Goal: Find specific page/section: Find specific page/section

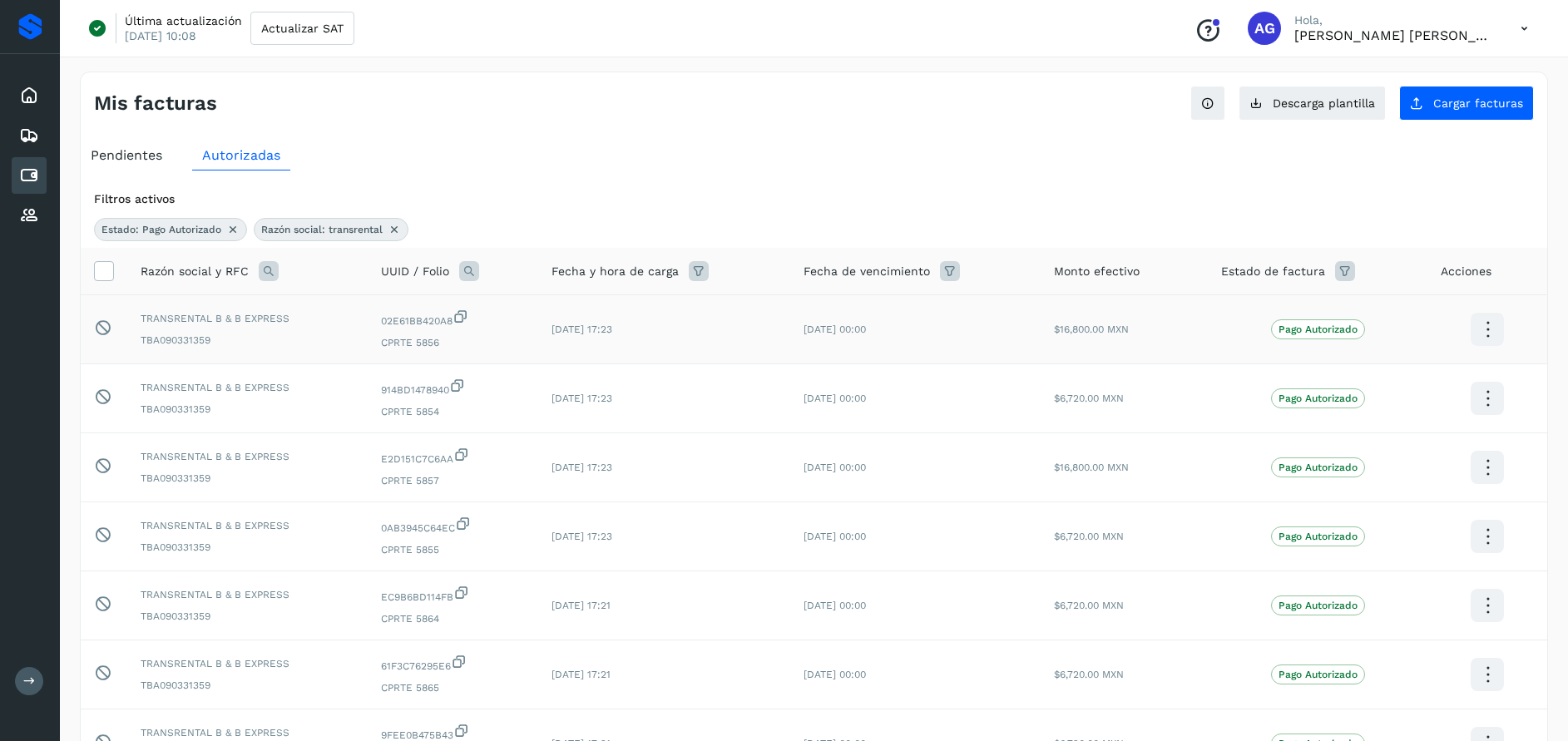
scroll to position [150, 0]
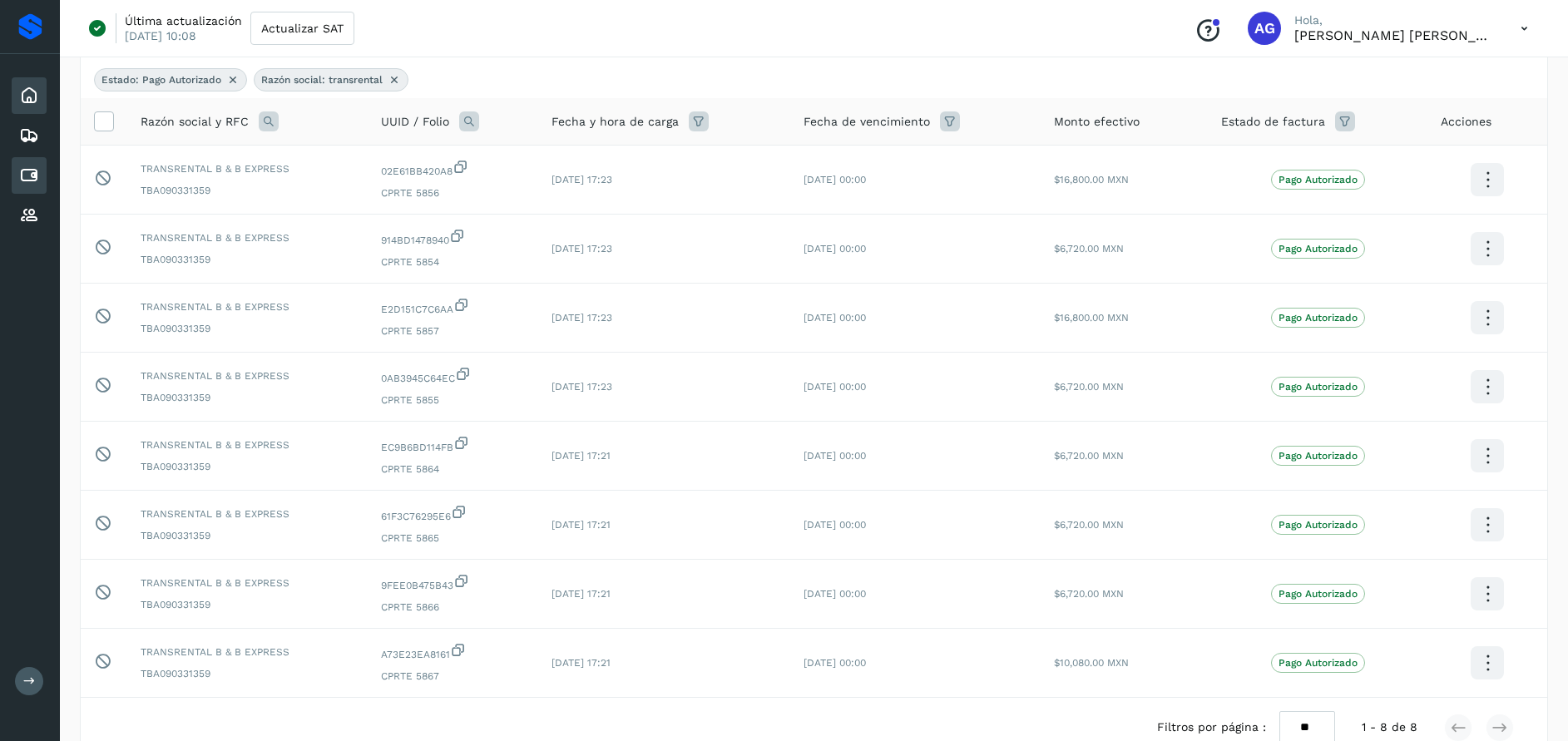
click at [24, 108] on div "Inicio" at bounding box center [29, 96] width 35 height 37
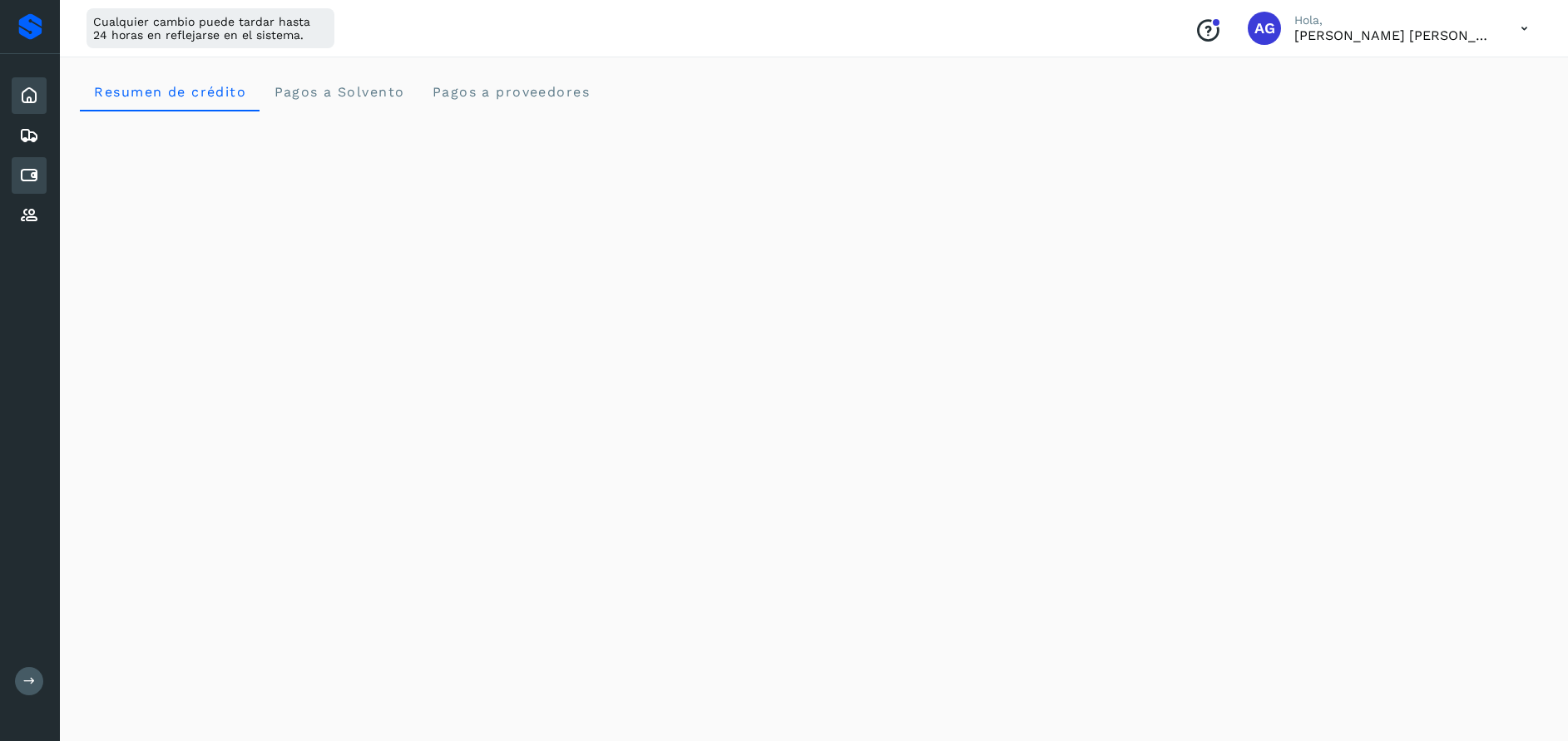
click at [37, 175] on icon at bounding box center [29, 175] width 20 height 20
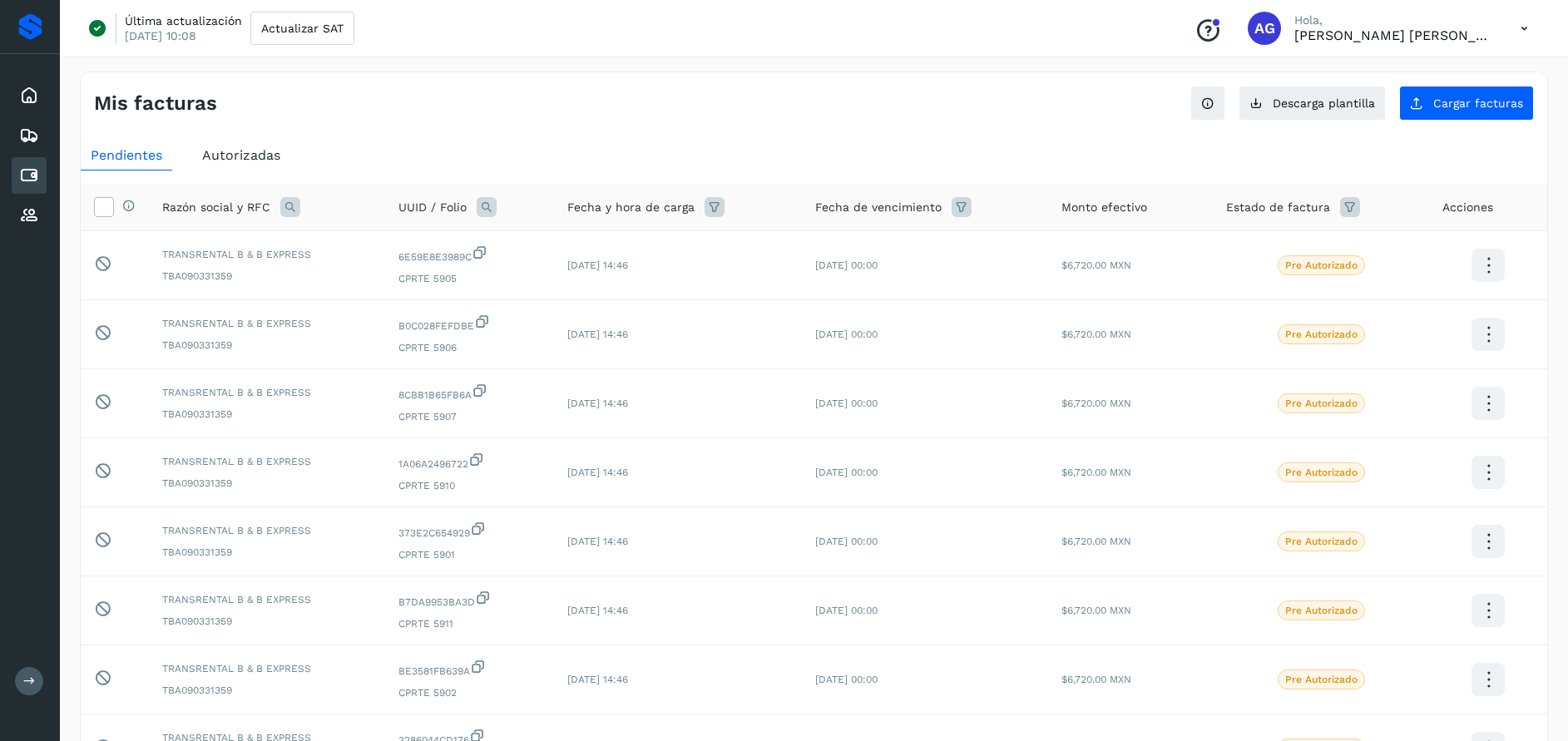
click at [245, 155] on span "Autorizadas" at bounding box center [242, 154] width 78 height 16
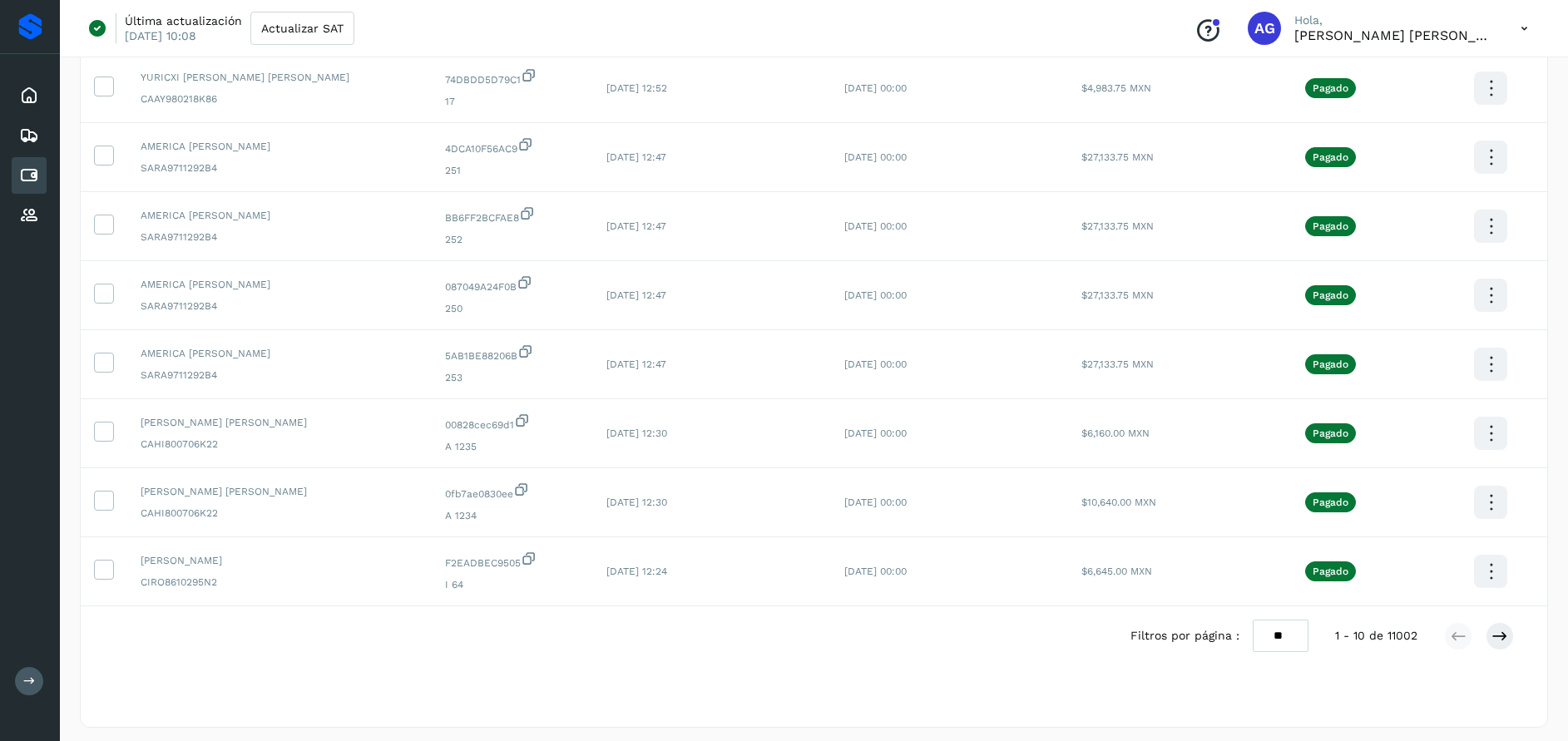
scroll to position [322, 0]
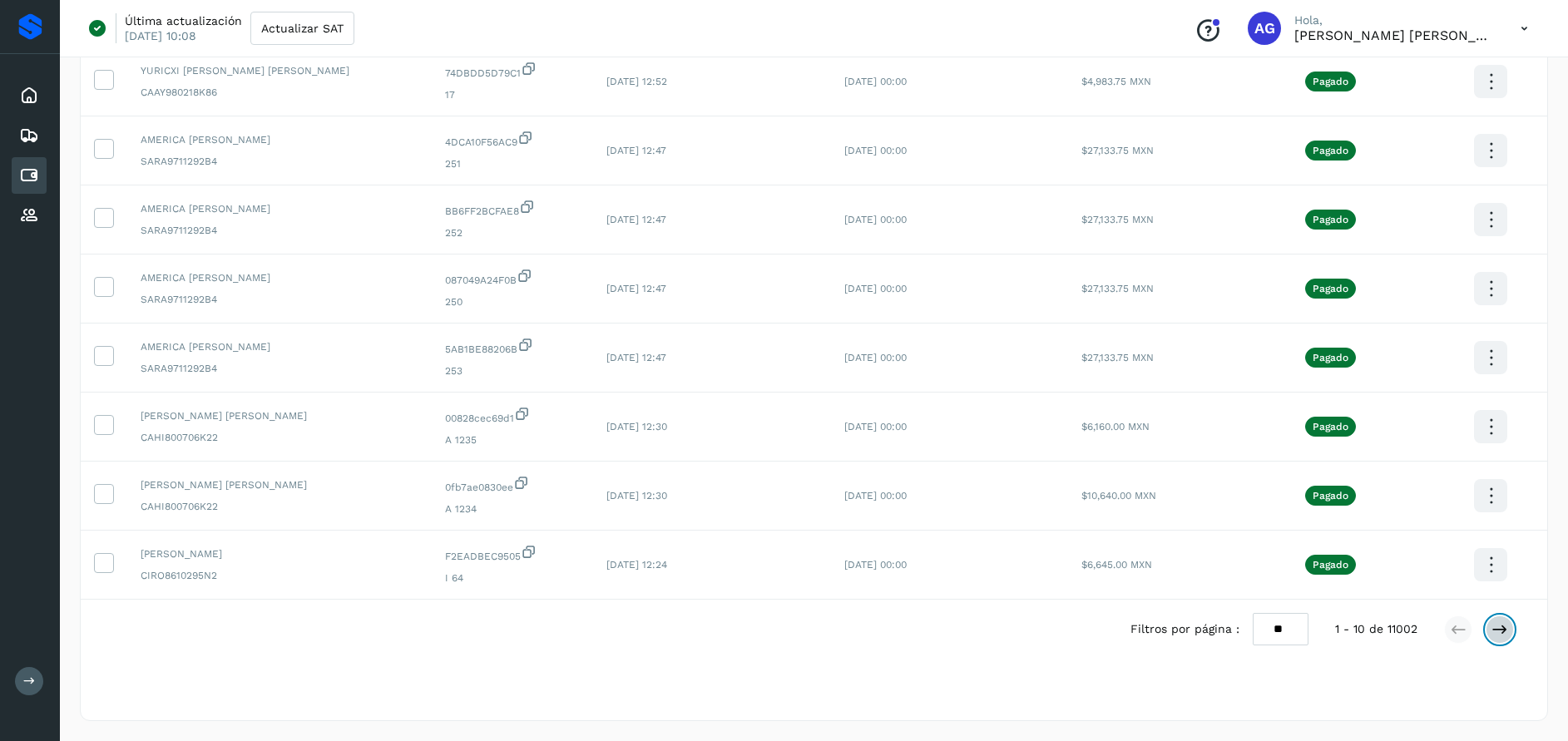
click at [1512, 630] on button at bounding box center [1500, 630] width 28 height 28
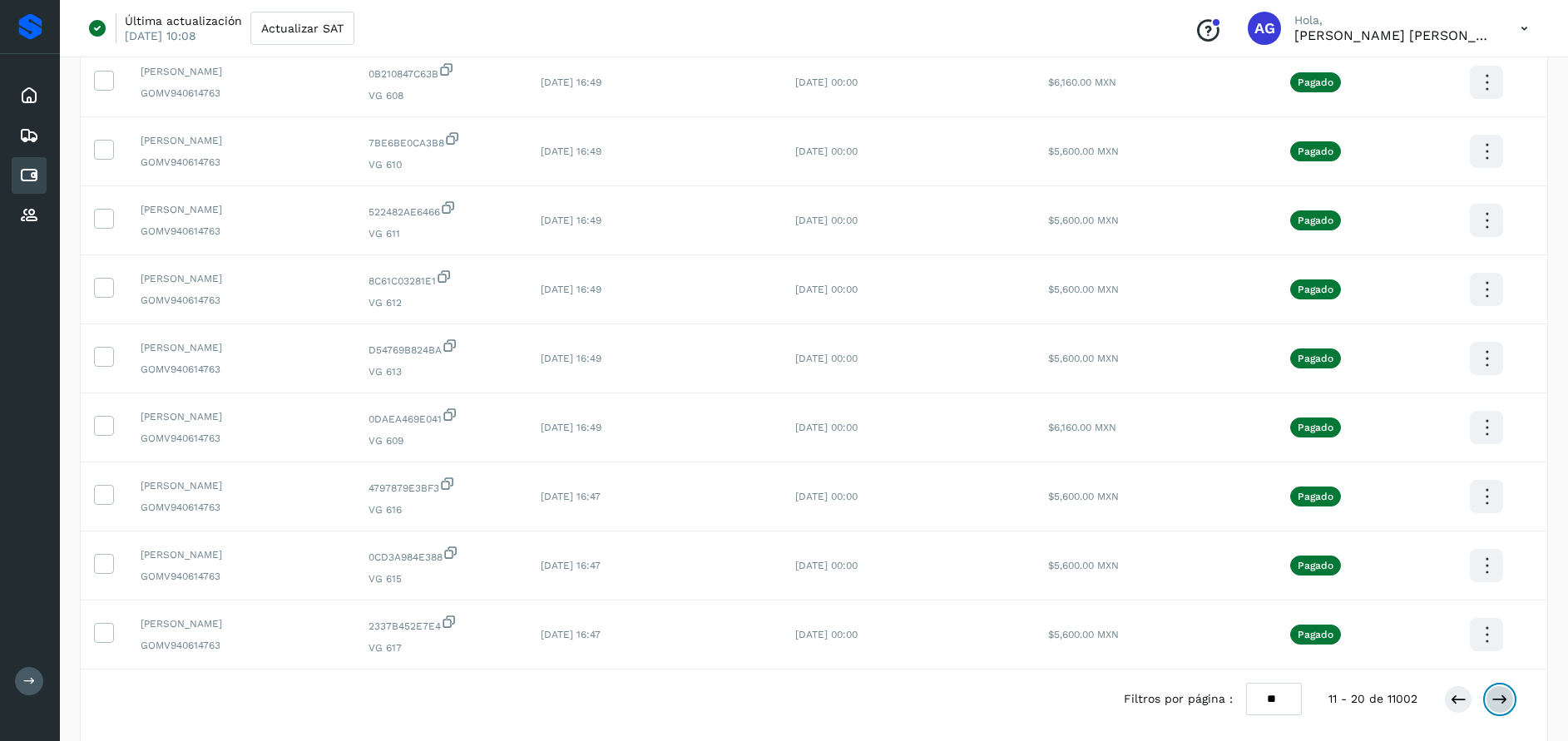
scroll to position [299, 0]
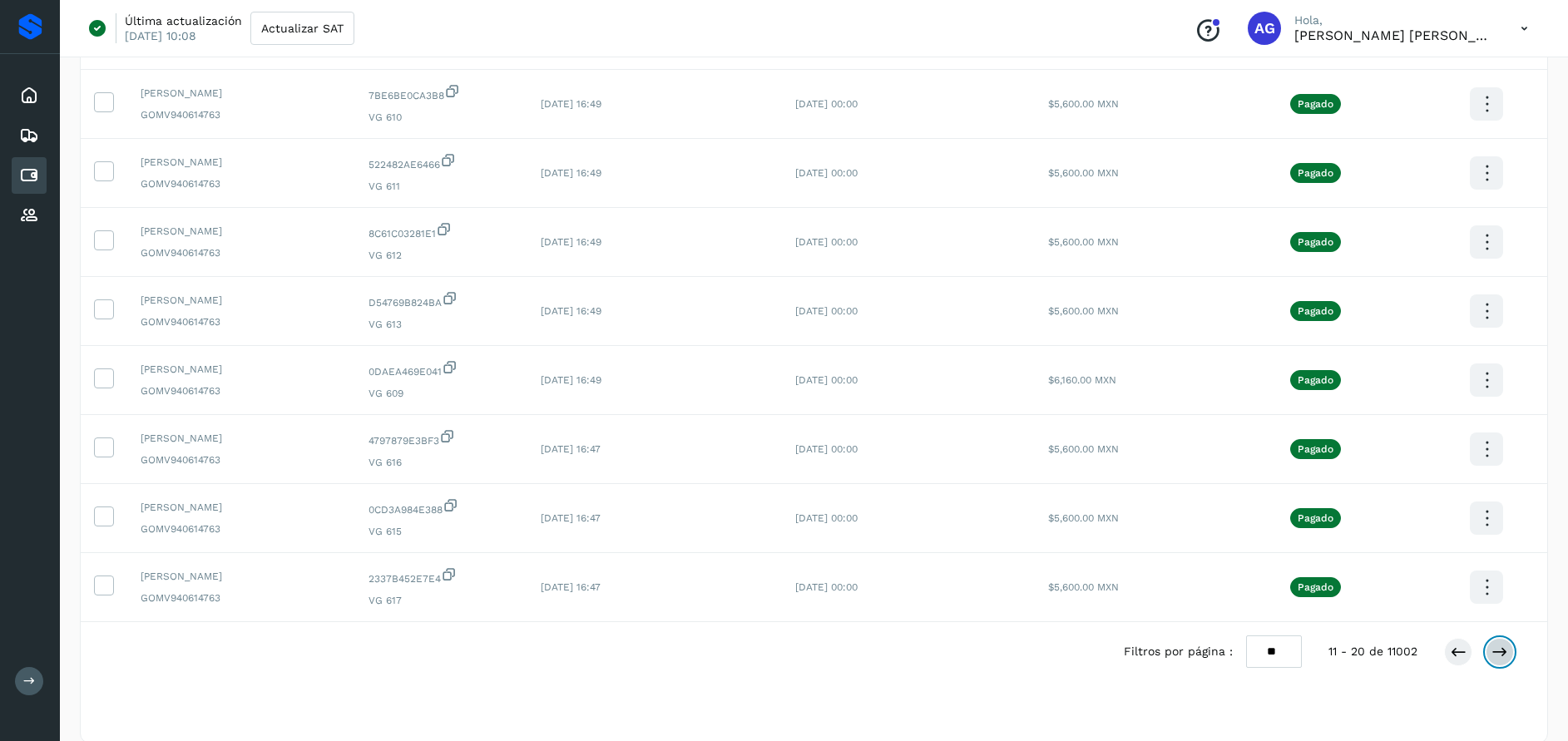
click at [1501, 656] on icon at bounding box center [1500, 652] width 16 height 16
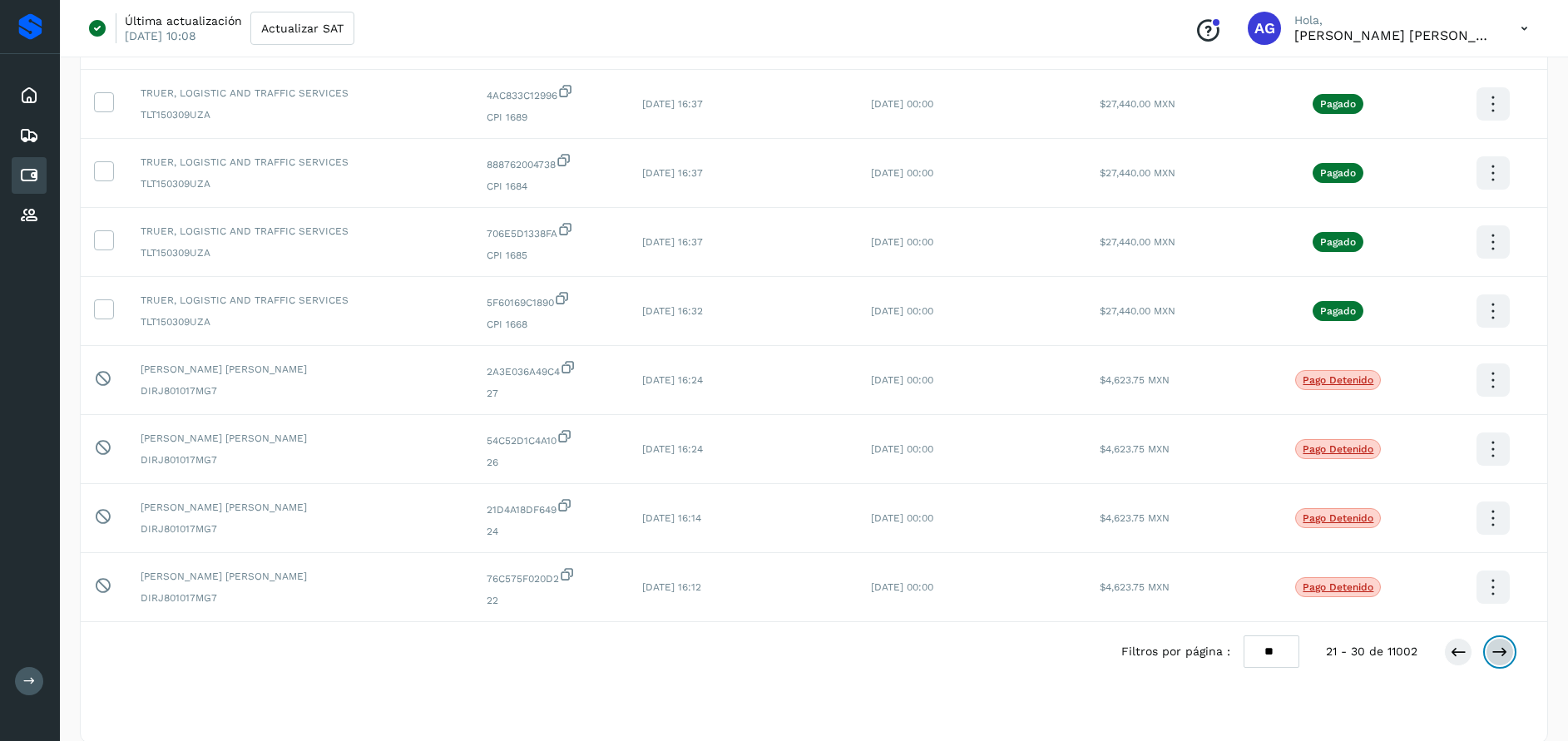
click at [1497, 649] on icon at bounding box center [1500, 652] width 16 height 16
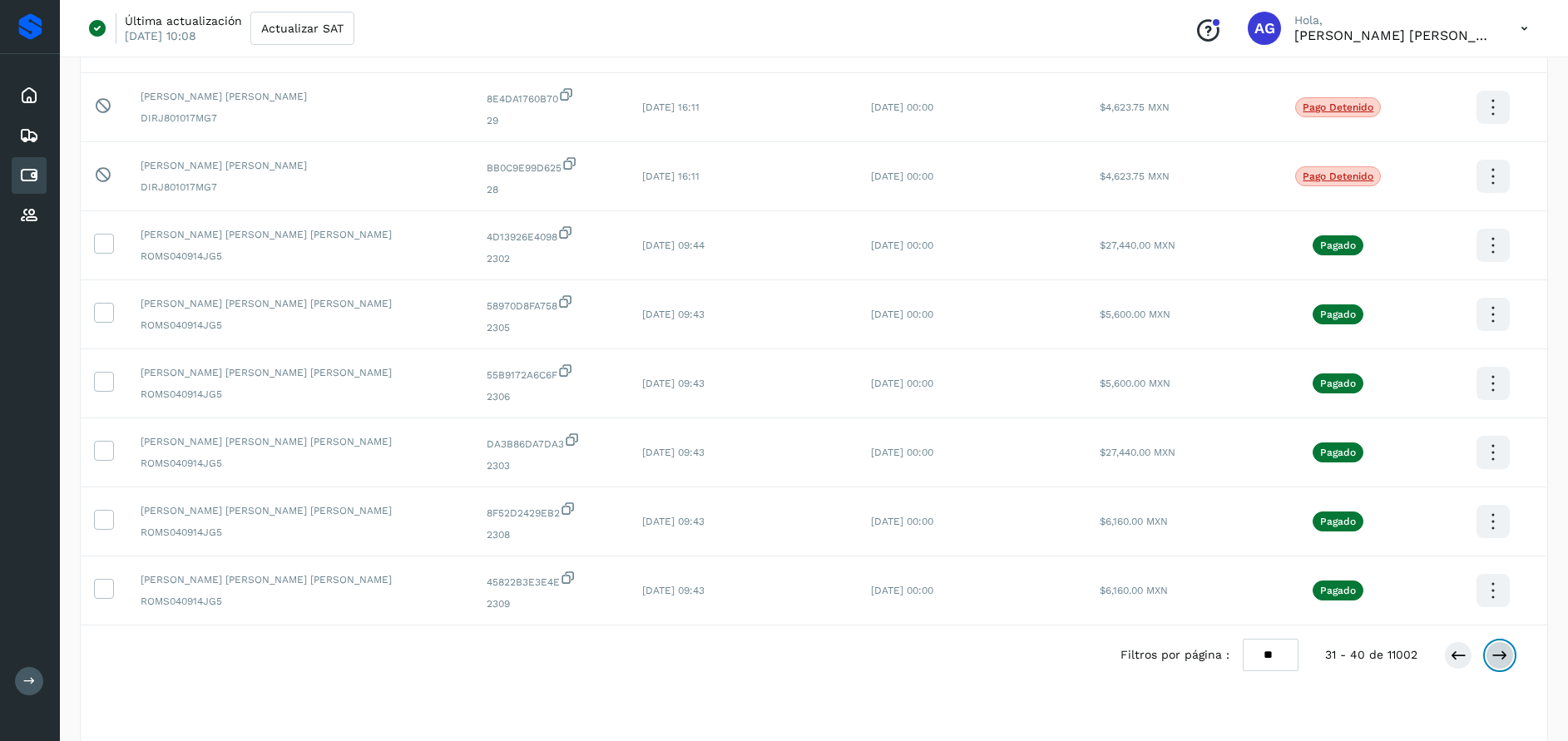
scroll to position [315, 0]
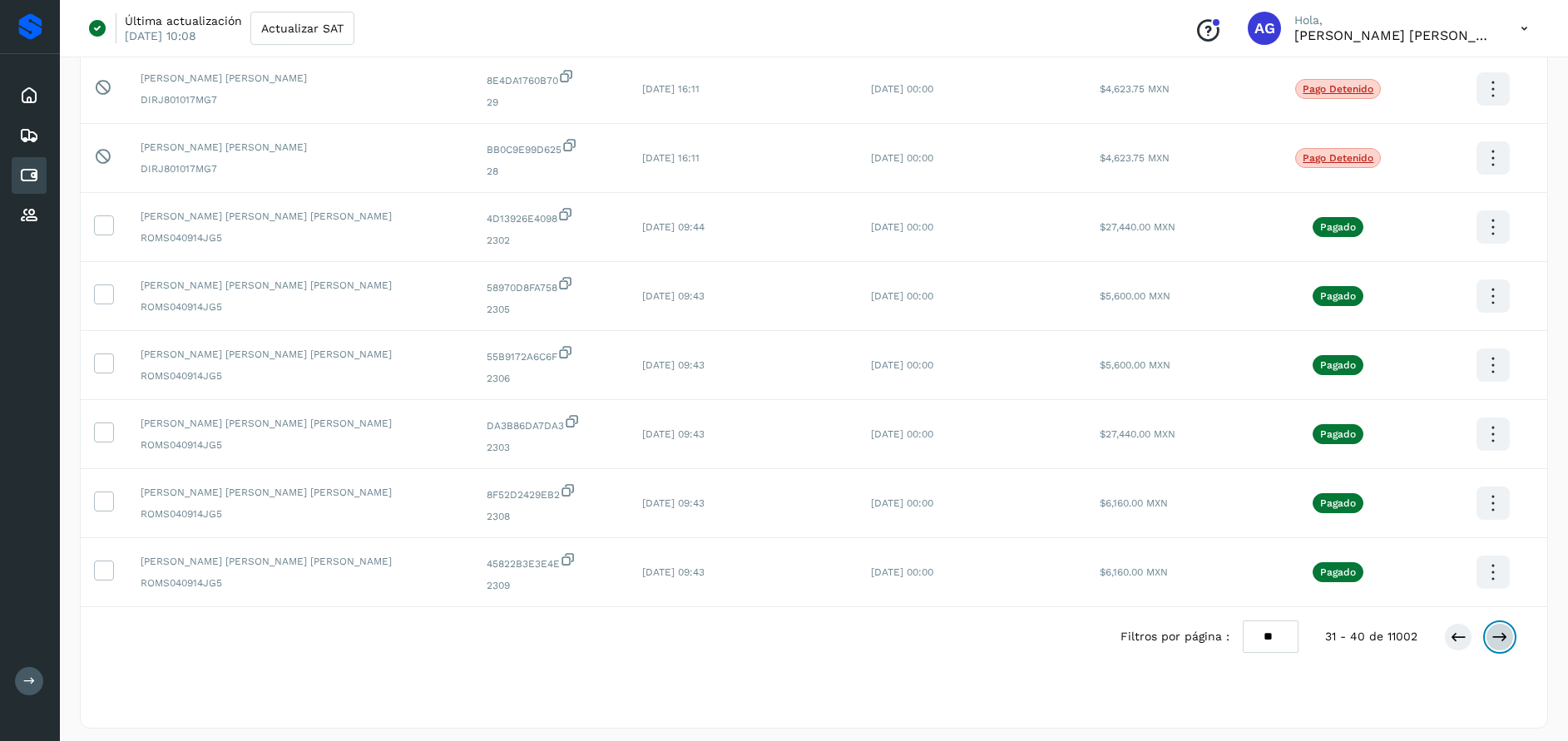
click at [1512, 631] on button at bounding box center [1500, 637] width 28 height 28
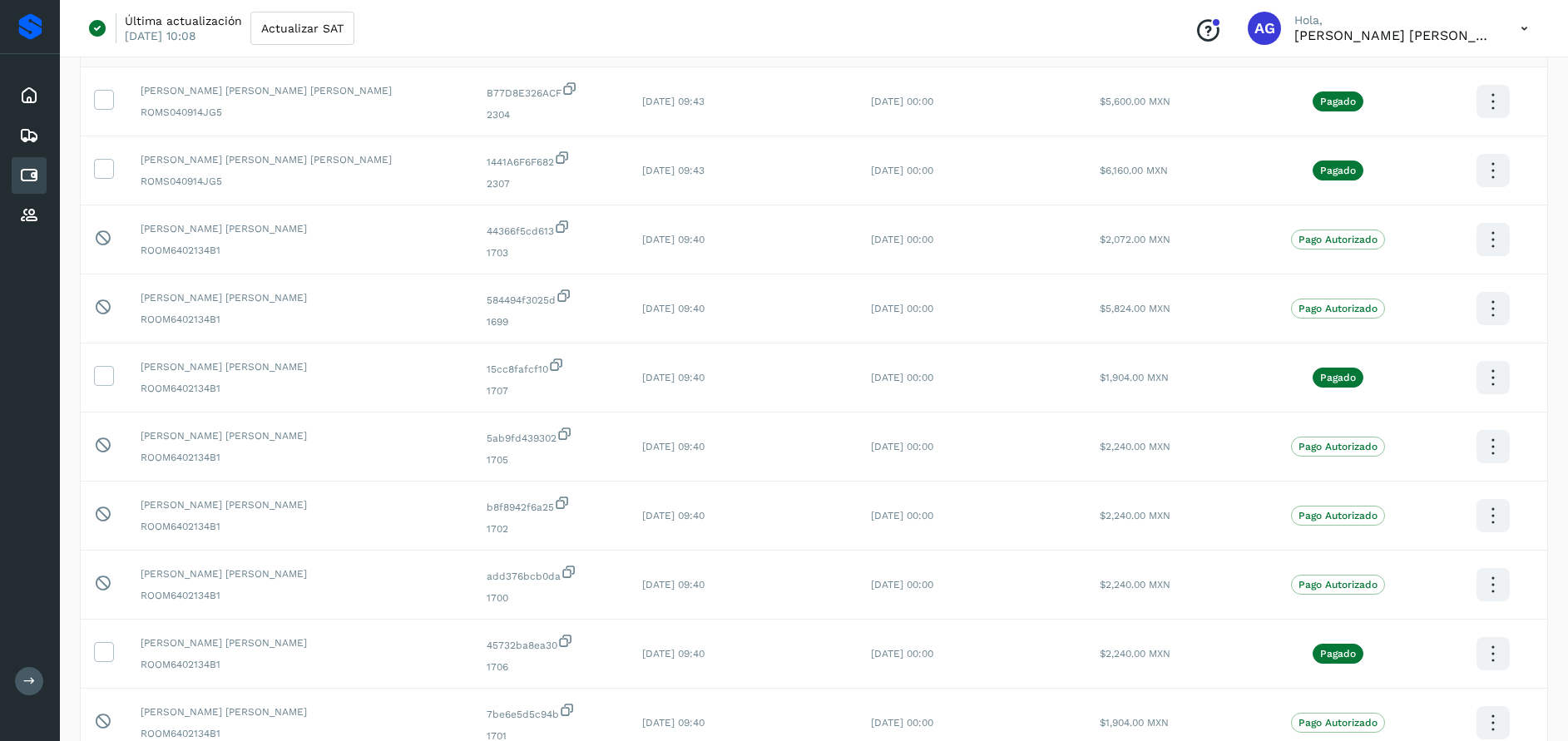
scroll to position [261, 0]
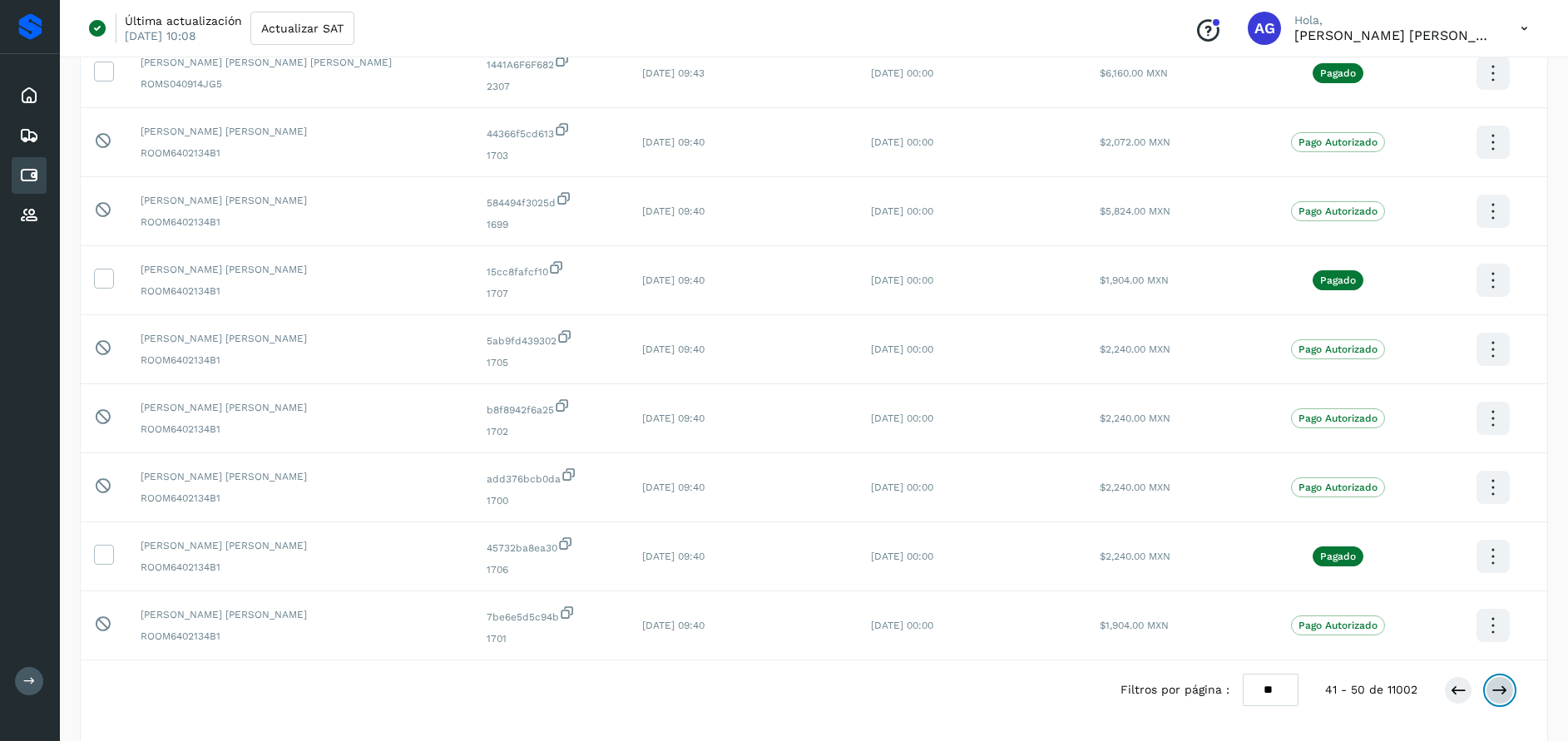
click at [1500, 696] on icon at bounding box center [1500, 691] width 16 height 16
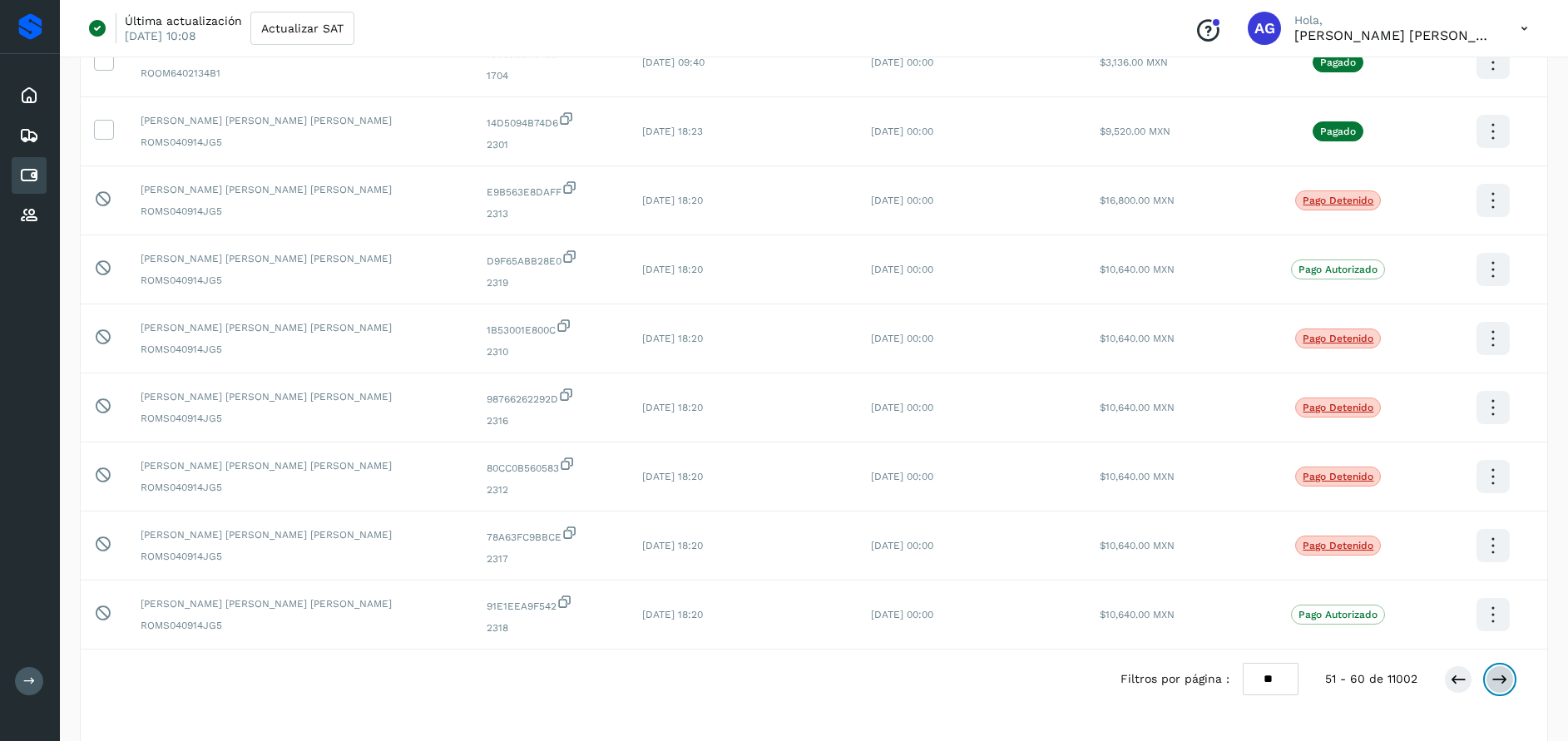
scroll to position [275, 0]
click at [1503, 680] on icon at bounding box center [1500, 677] width 16 height 16
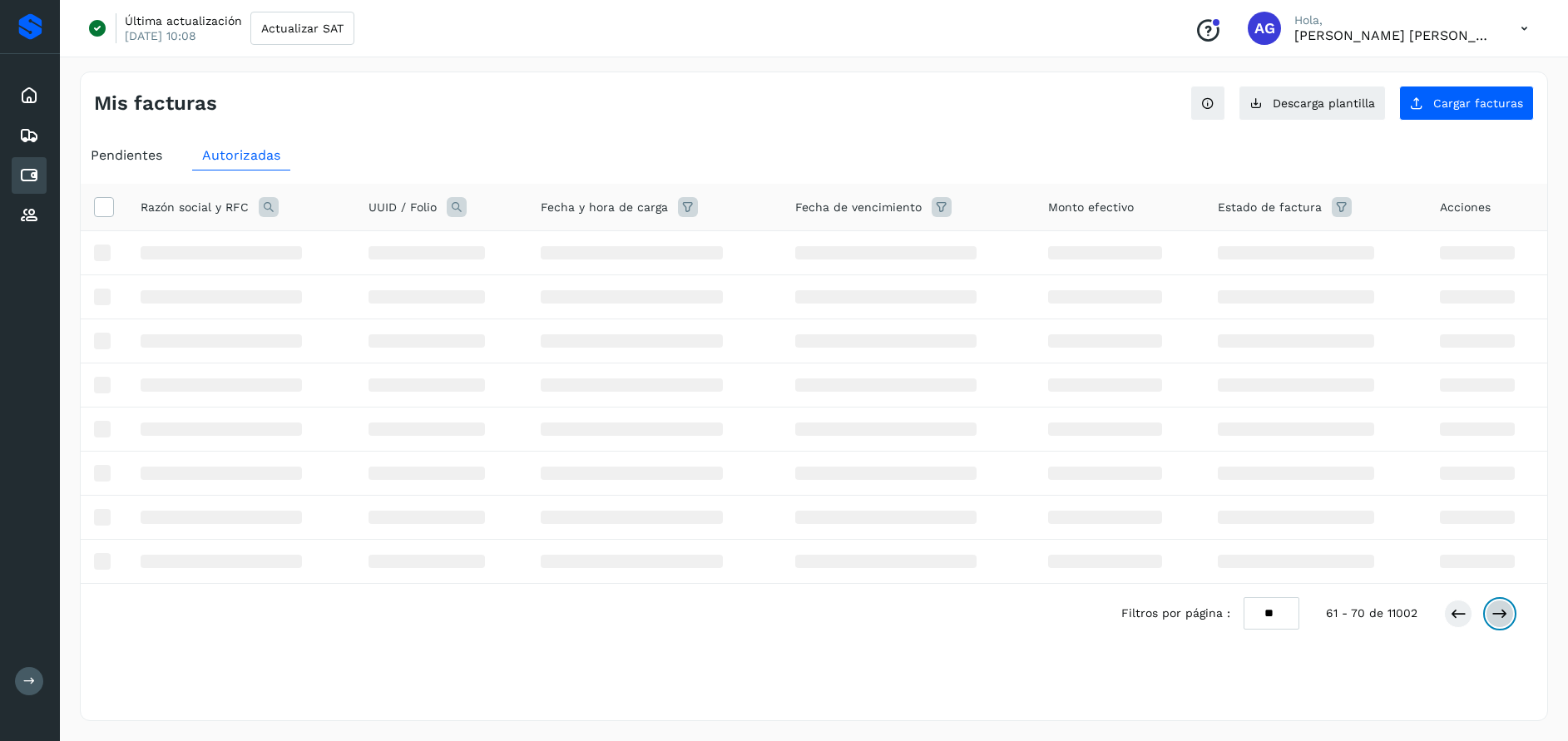
scroll to position [0, 0]
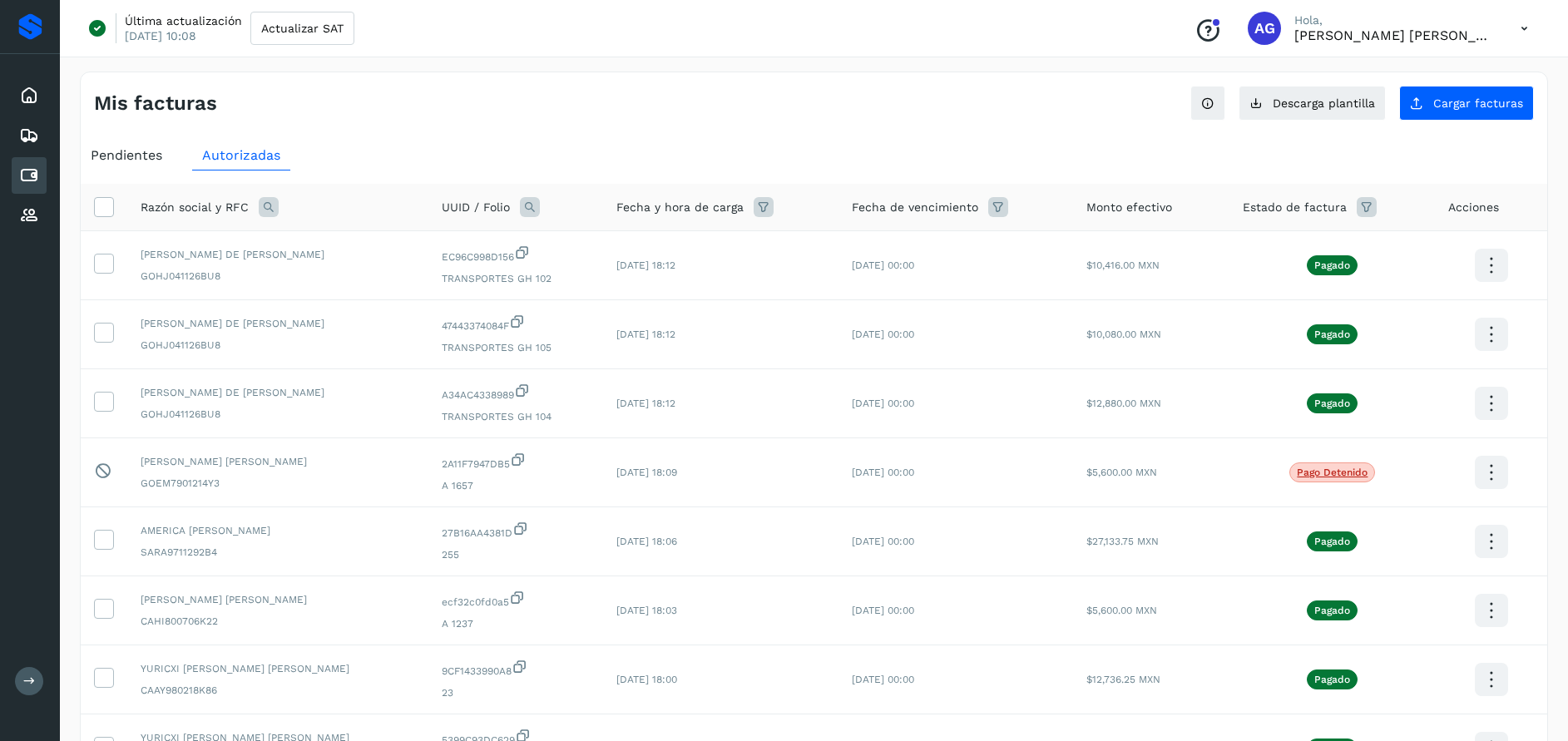
click at [259, 202] on icon at bounding box center [269, 207] width 20 height 20
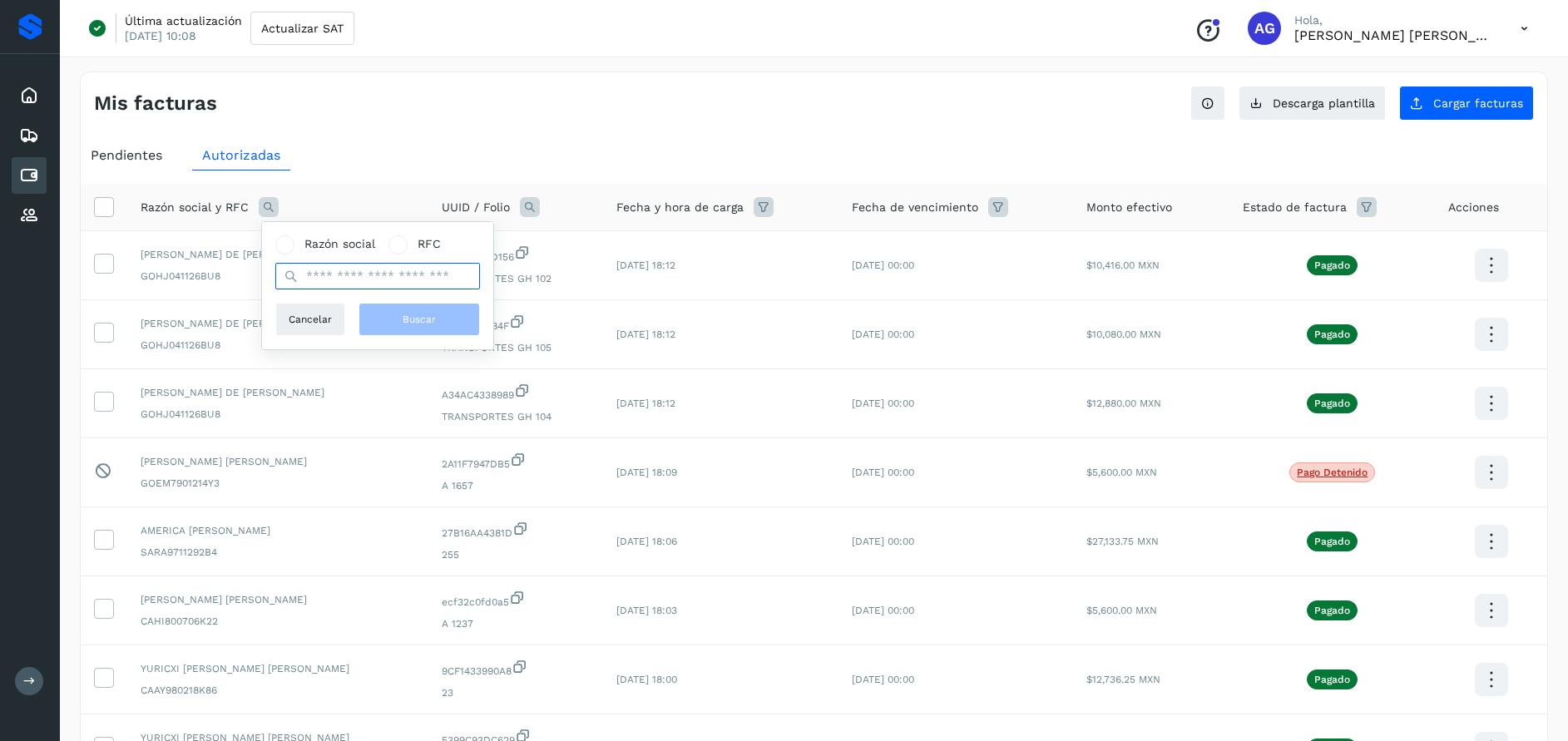
click at [343, 270] on input "text" at bounding box center [378, 276] width 204 height 26
type input "**********"
click at [399, 325] on button "Buscar" at bounding box center [419, 319] width 121 height 33
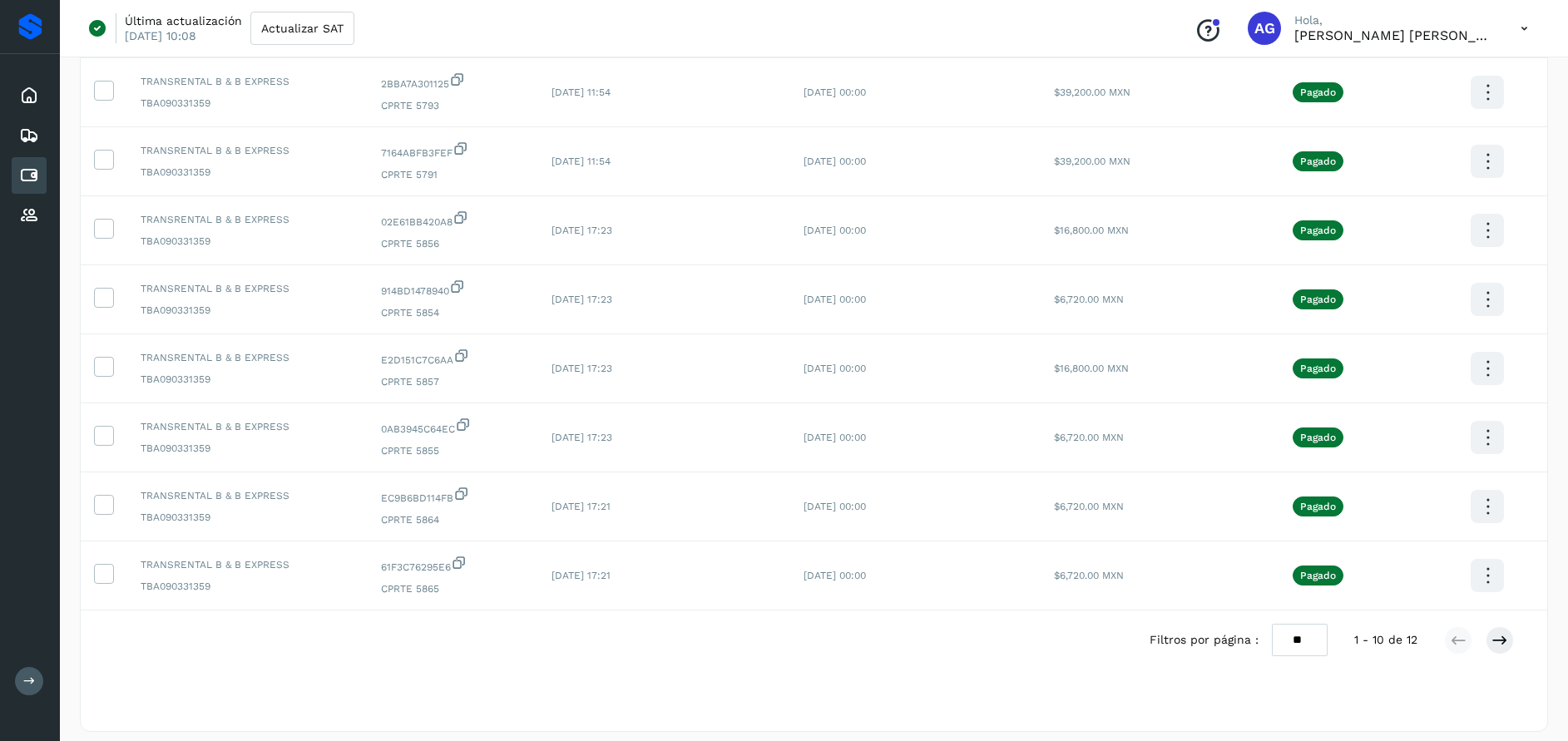
scroll to position [386, 0]
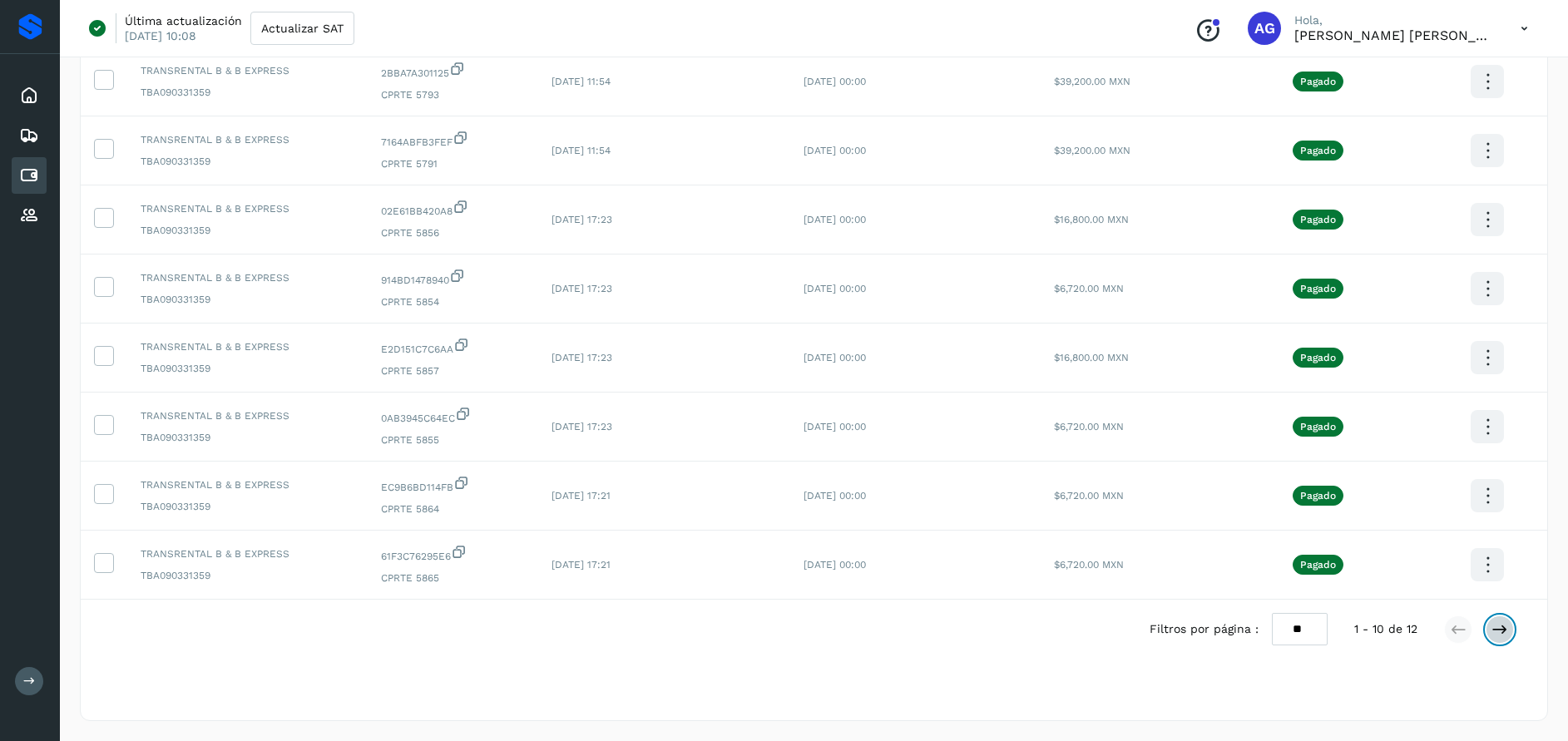
click at [1502, 627] on icon at bounding box center [1500, 630] width 16 height 16
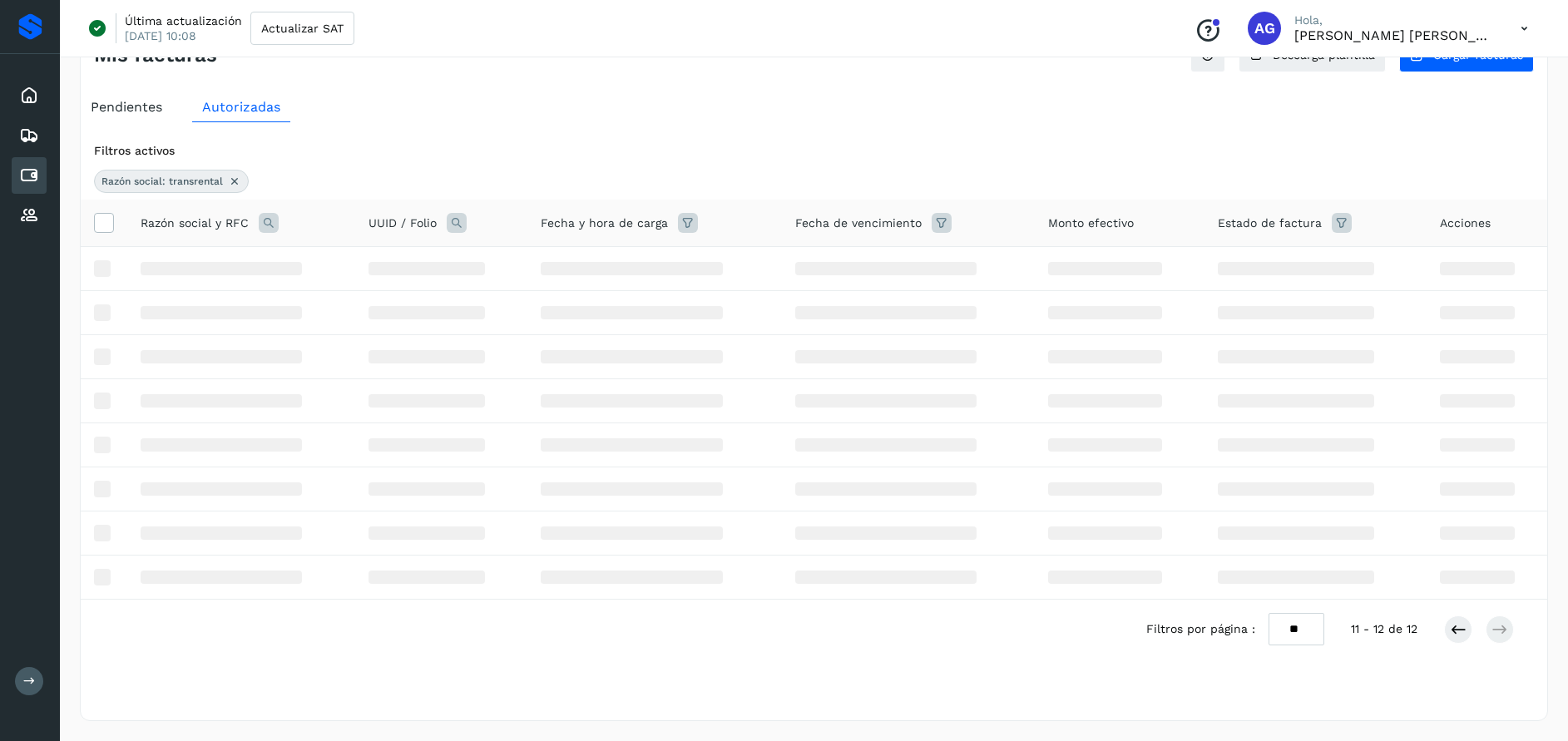
scroll to position [0, 0]
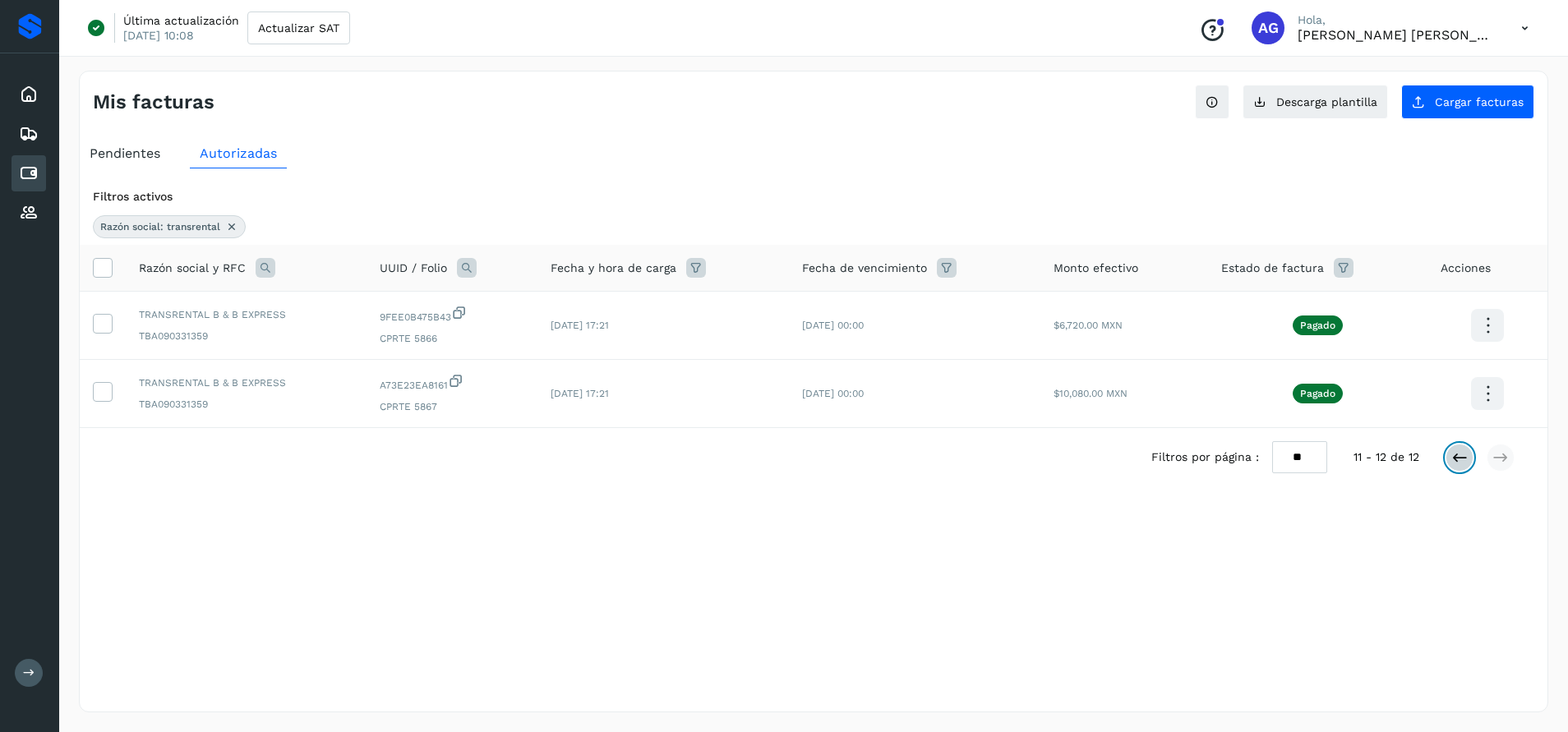
click at [1466, 462] on icon at bounding box center [1460, 458] width 16 height 16
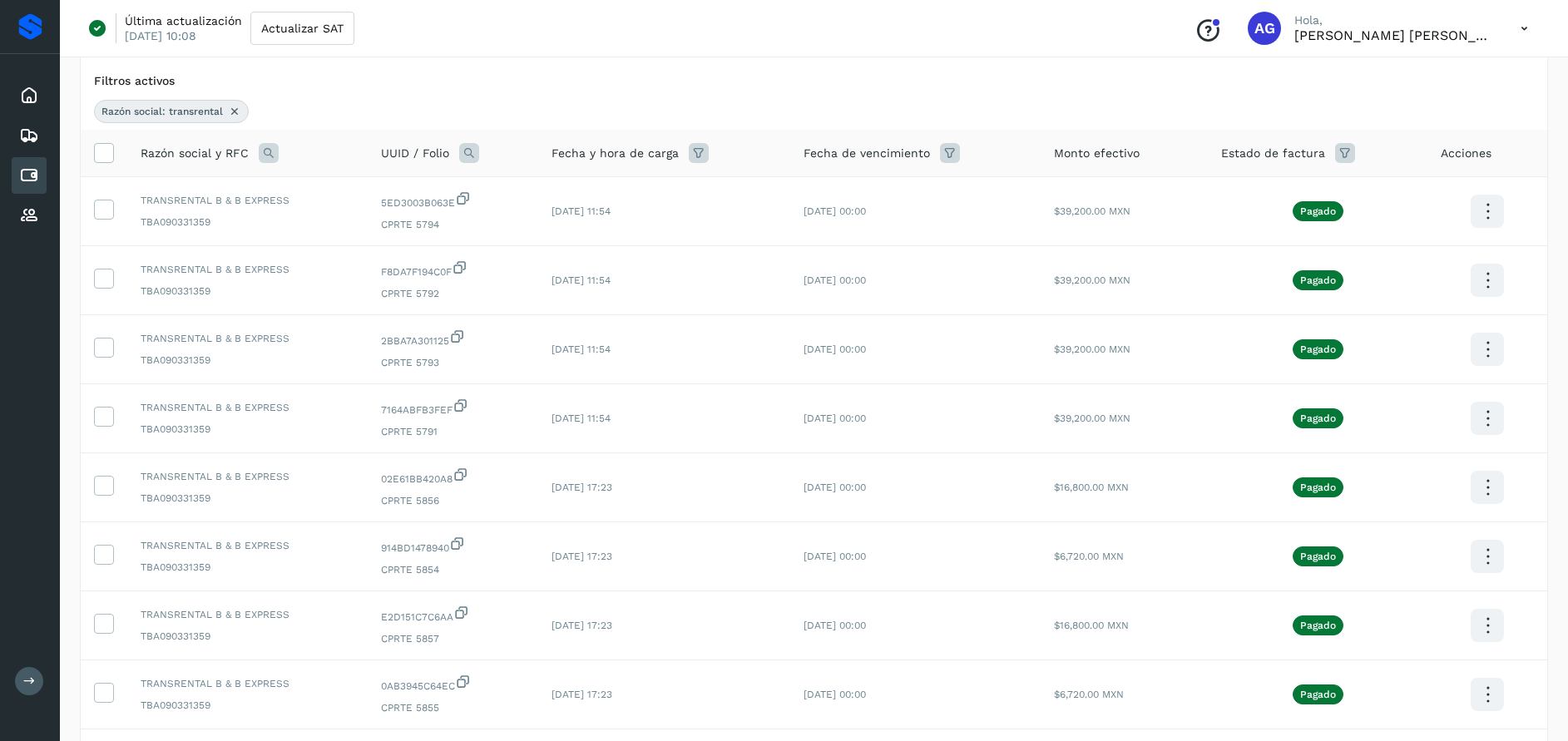
scroll to position [110, 0]
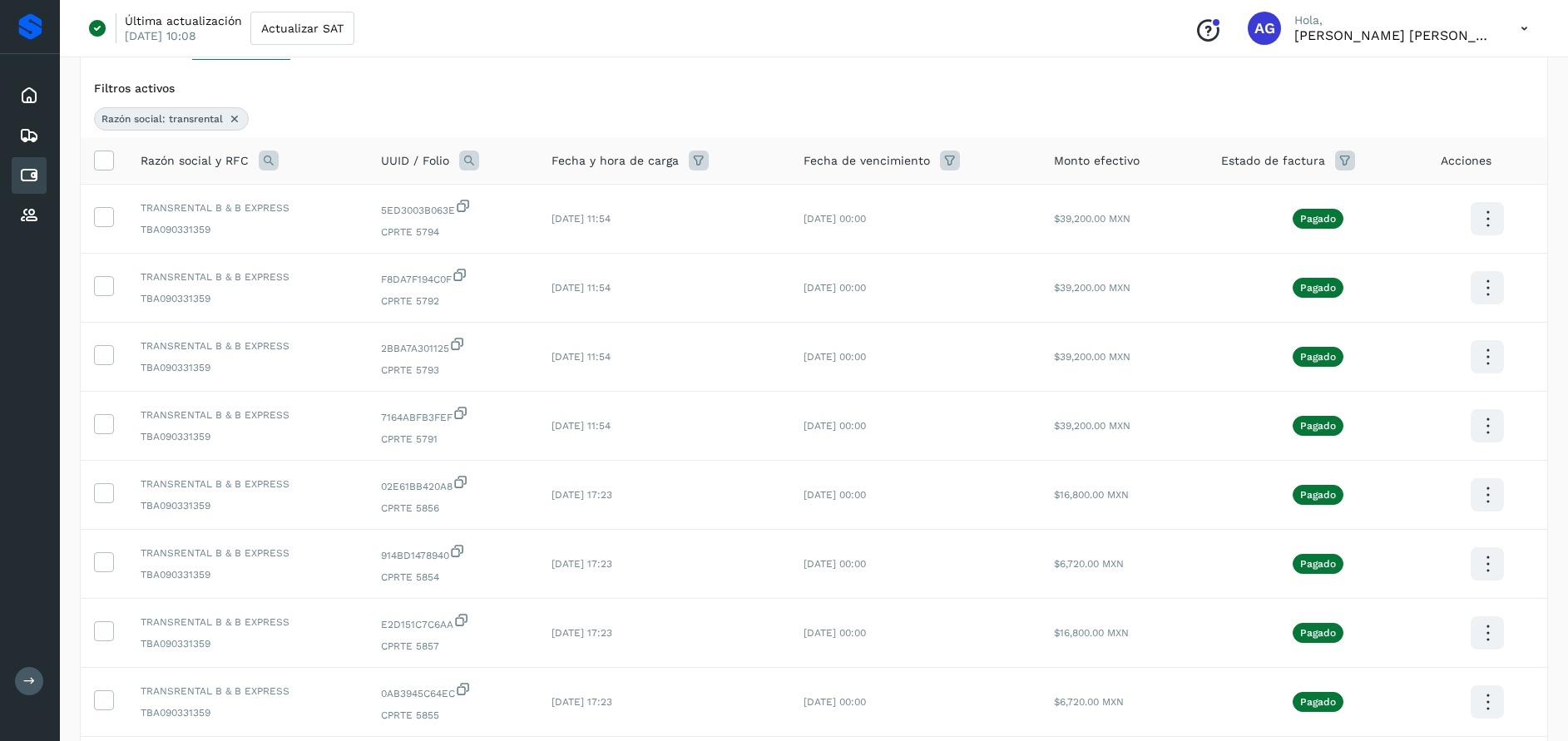
click at [1343, 157] on icon at bounding box center [1345, 161] width 20 height 20
click at [1544, 202] on icon at bounding box center [1539, 202] width 17 height 17
click at [234, 113] on div at bounding box center [784, 370] width 1568 height 741
click at [239, 116] on icon at bounding box center [235, 119] width 14 height 14
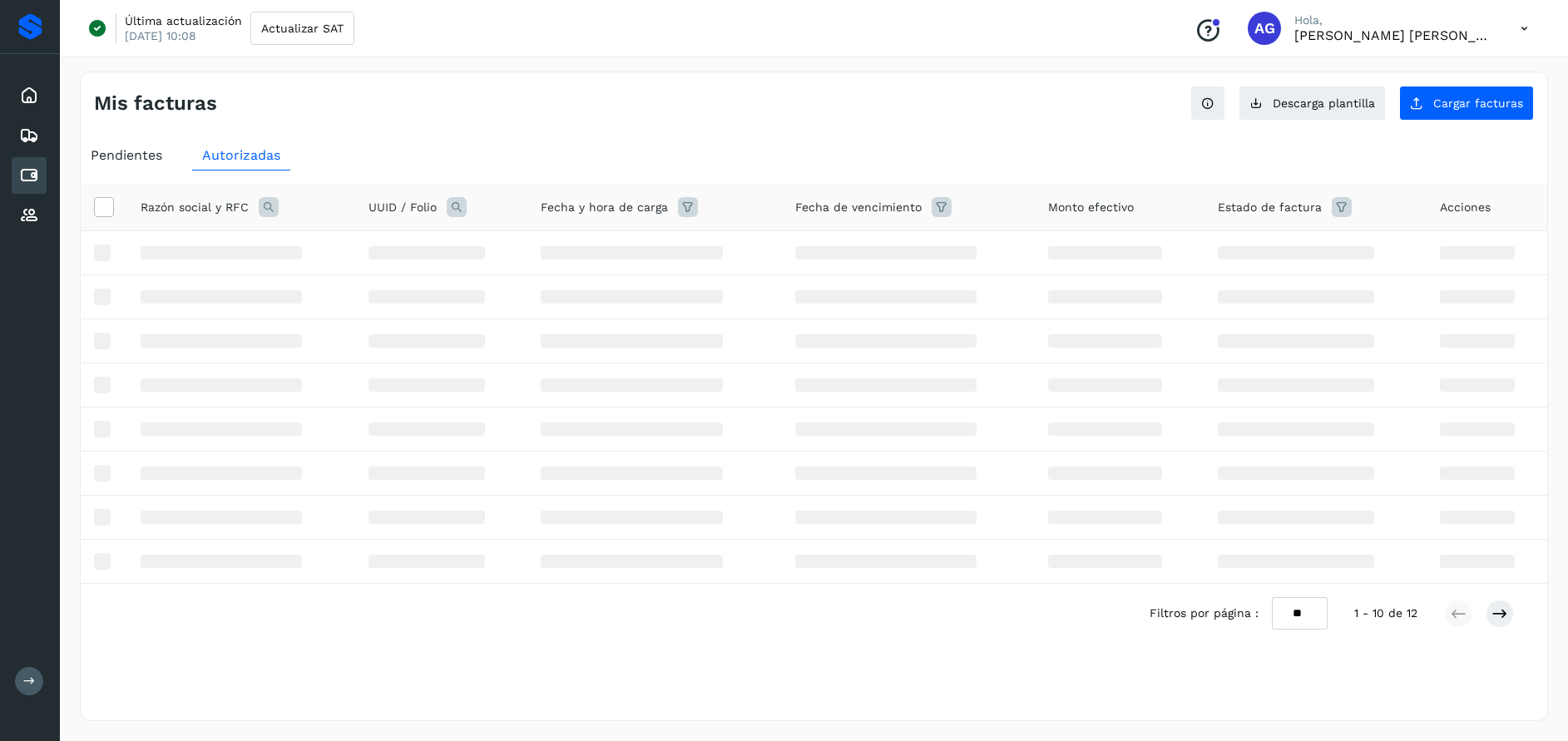
scroll to position [0, 0]
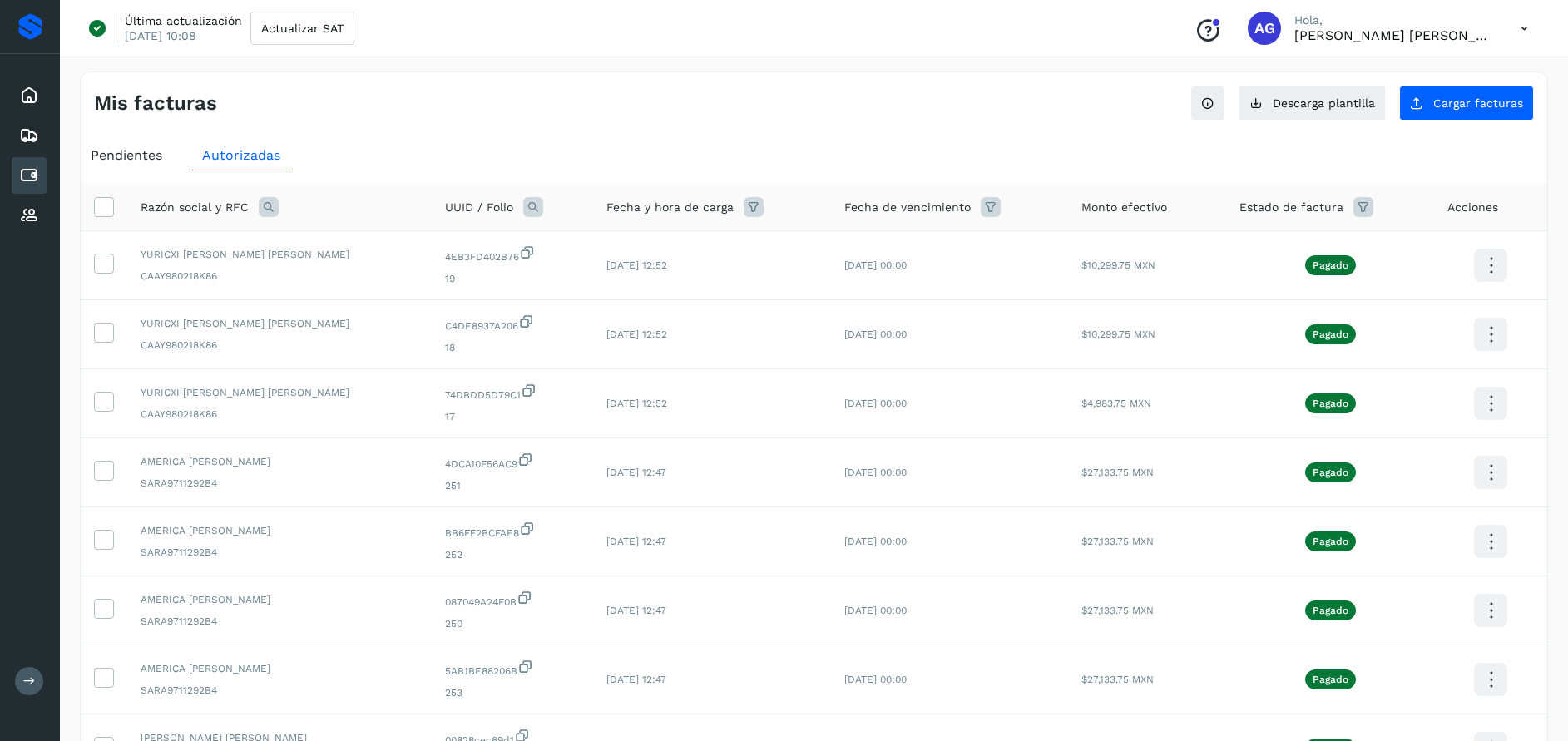
click at [1354, 202] on icon at bounding box center [1364, 207] width 20 height 20
click at [1333, 254] on icon at bounding box center [1333, 248] width 17 height 17
click at [152, 158] on div at bounding box center [784, 370] width 1568 height 741
click at [154, 155] on span "Pendientes" at bounding box center [126, 154] width 71 height 16
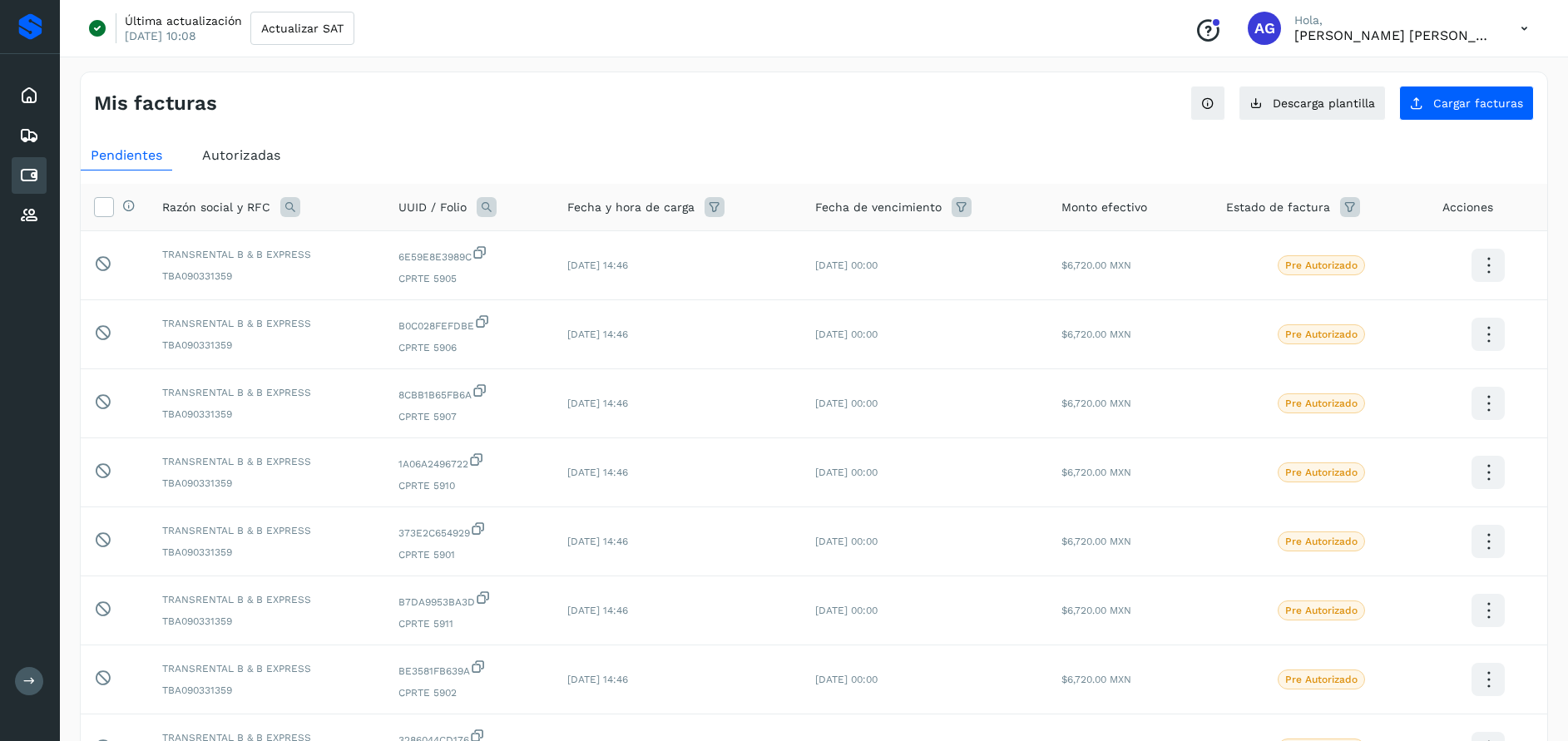
click at [232, 147] on span "Autorizadas" at bounding box center [242, 154] width 78 height 16
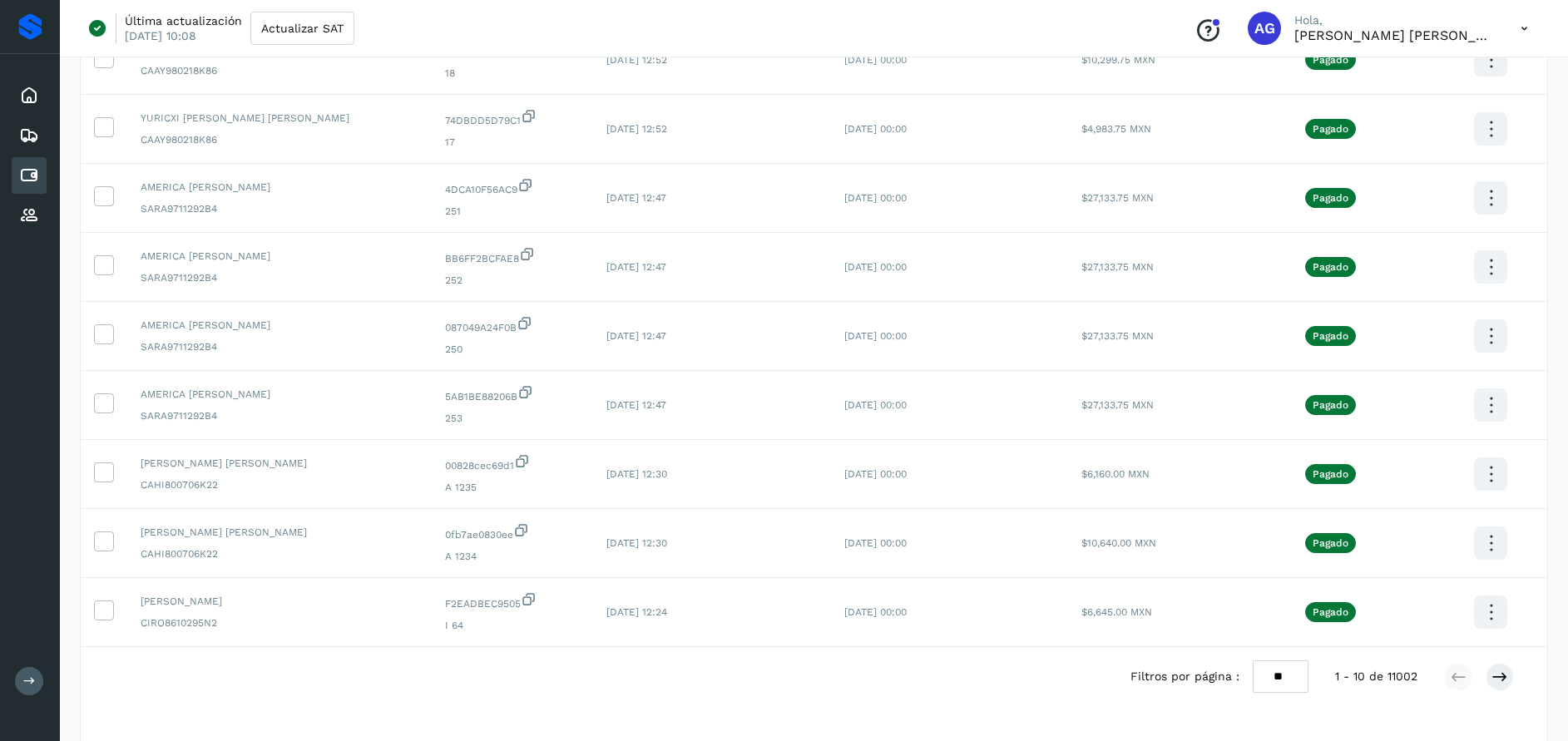
scroll to position [319, 0]
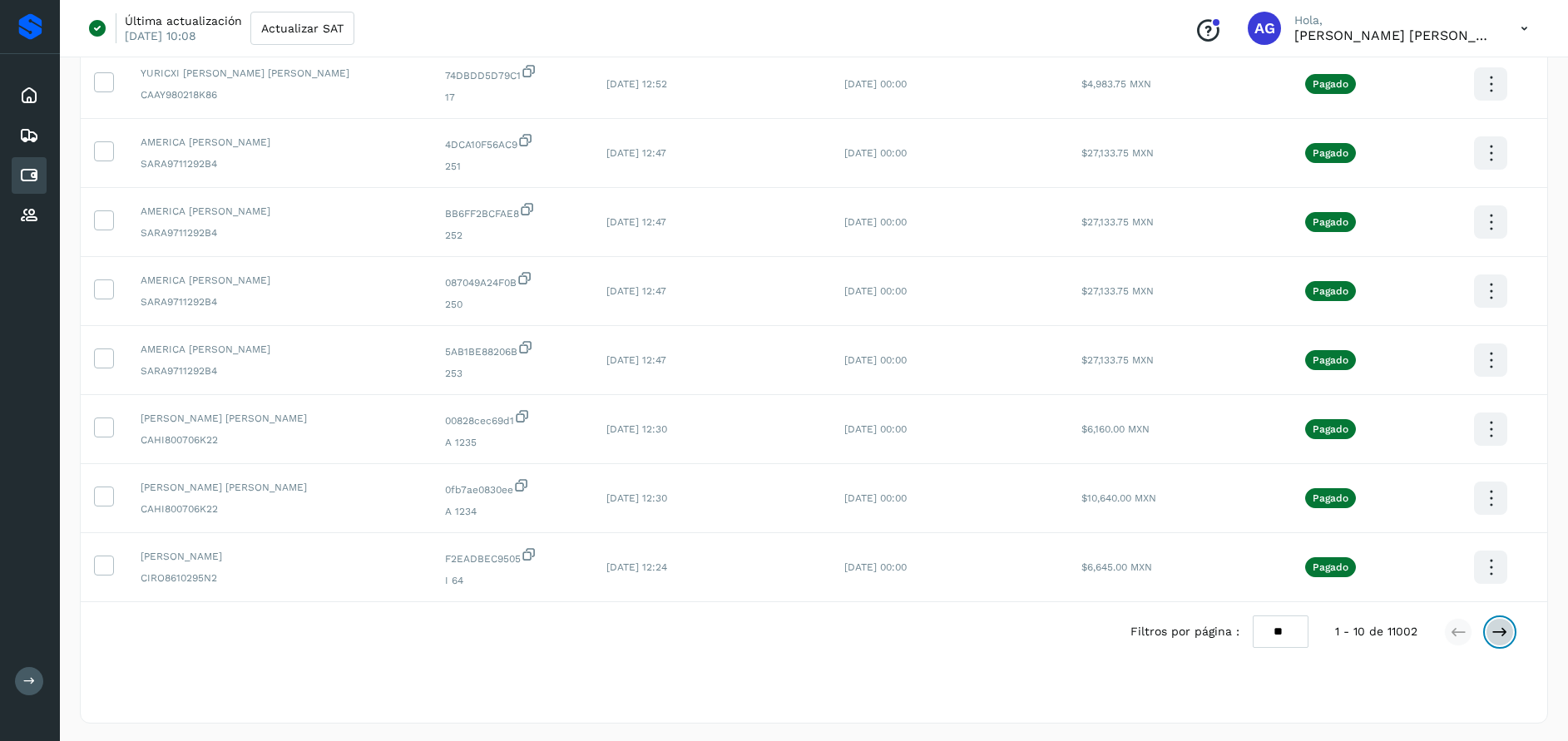
click at [1507, 634] on icon at bounding box center [1500, 632] width 16 height 16
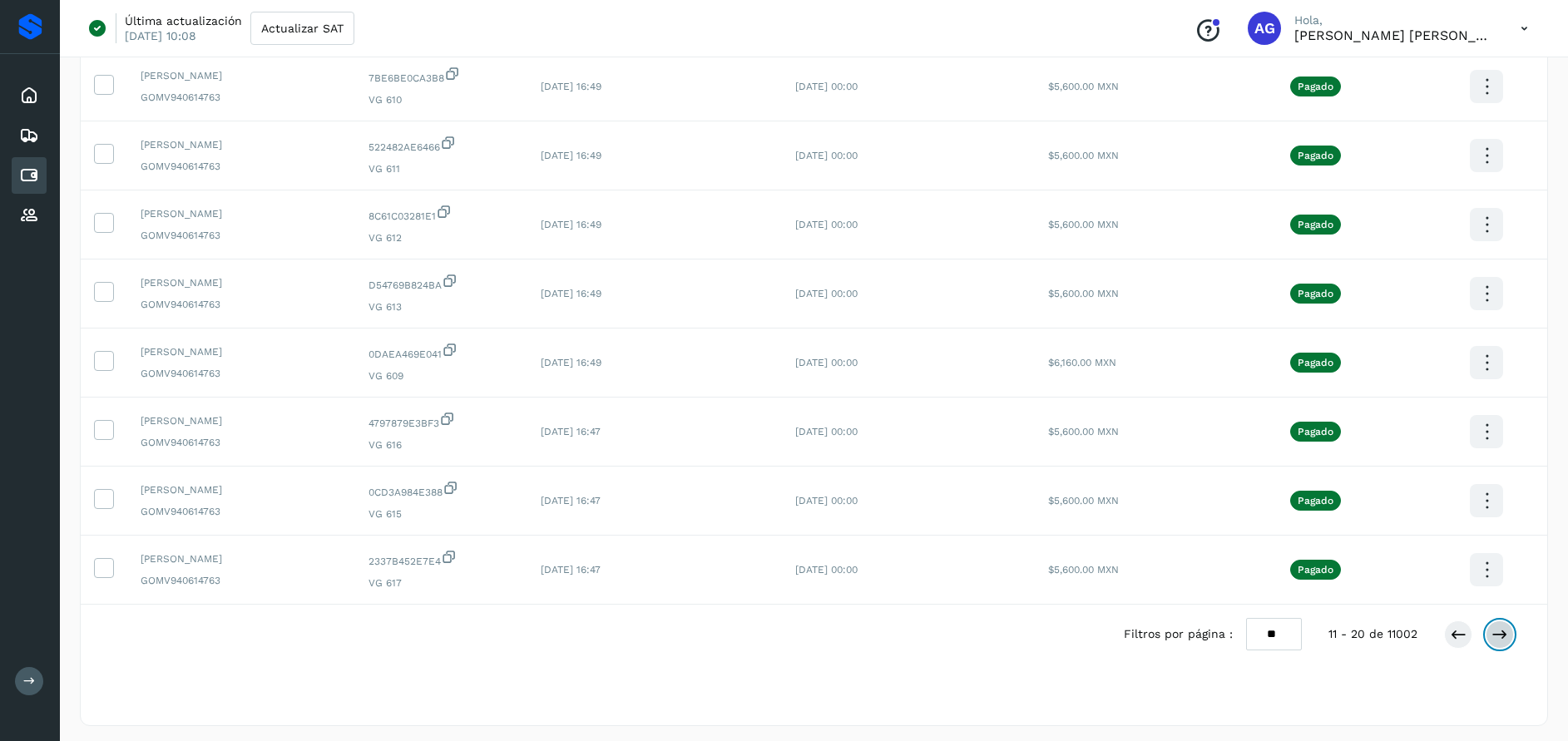
scroll to position [322, 0]
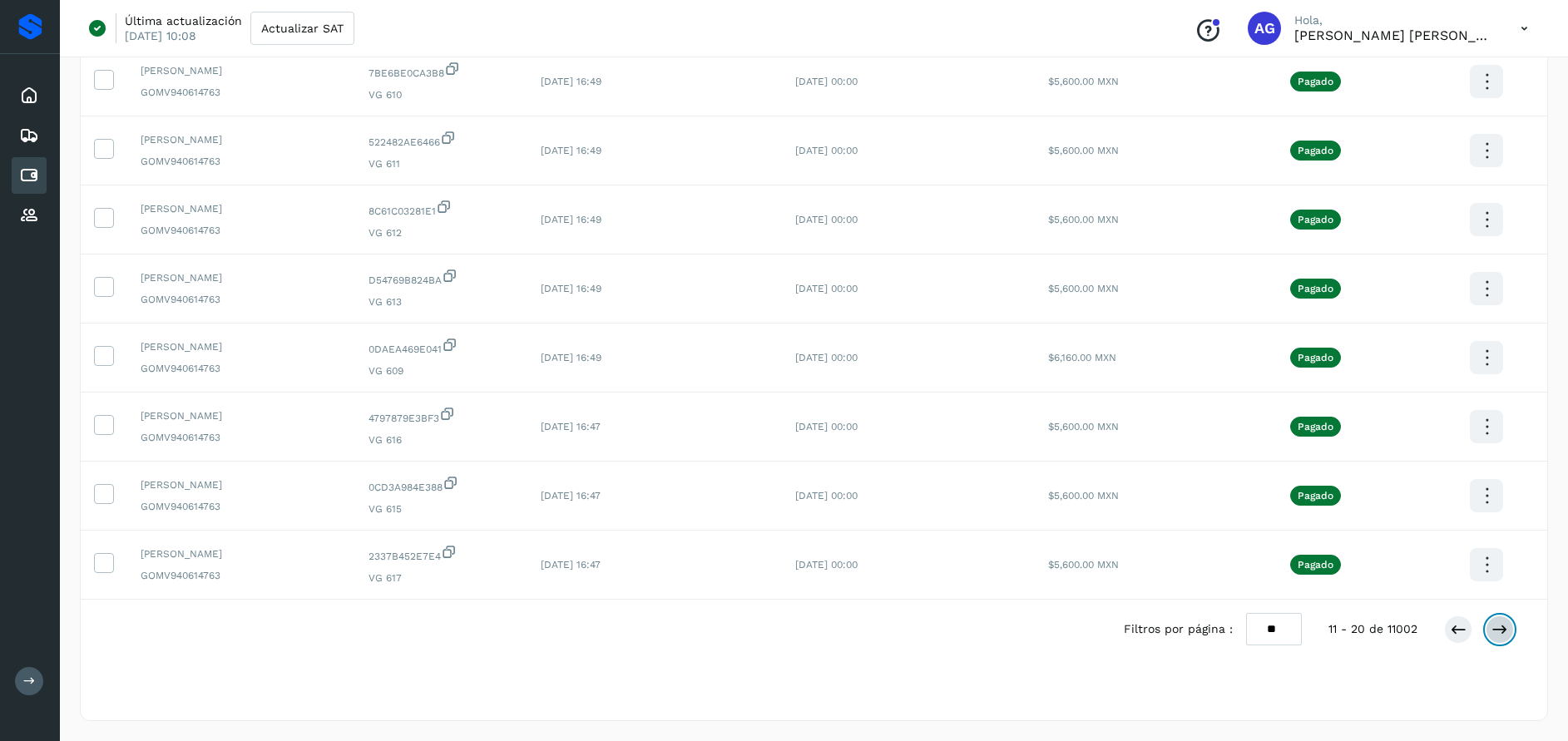
click at [1504, 628] on icon at bounding box center [1500, 630] width 16 height 16
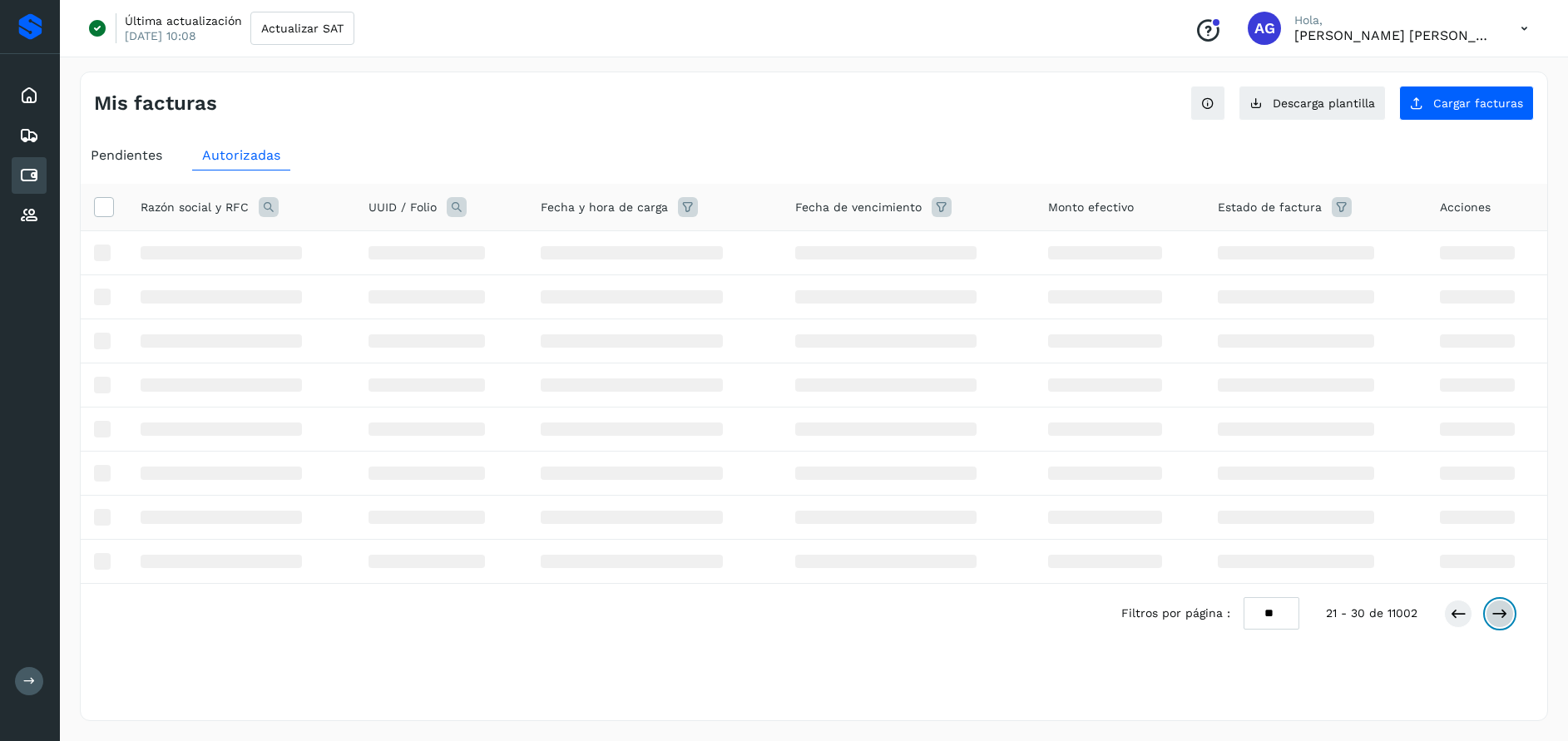
scroll to position [0, 0]
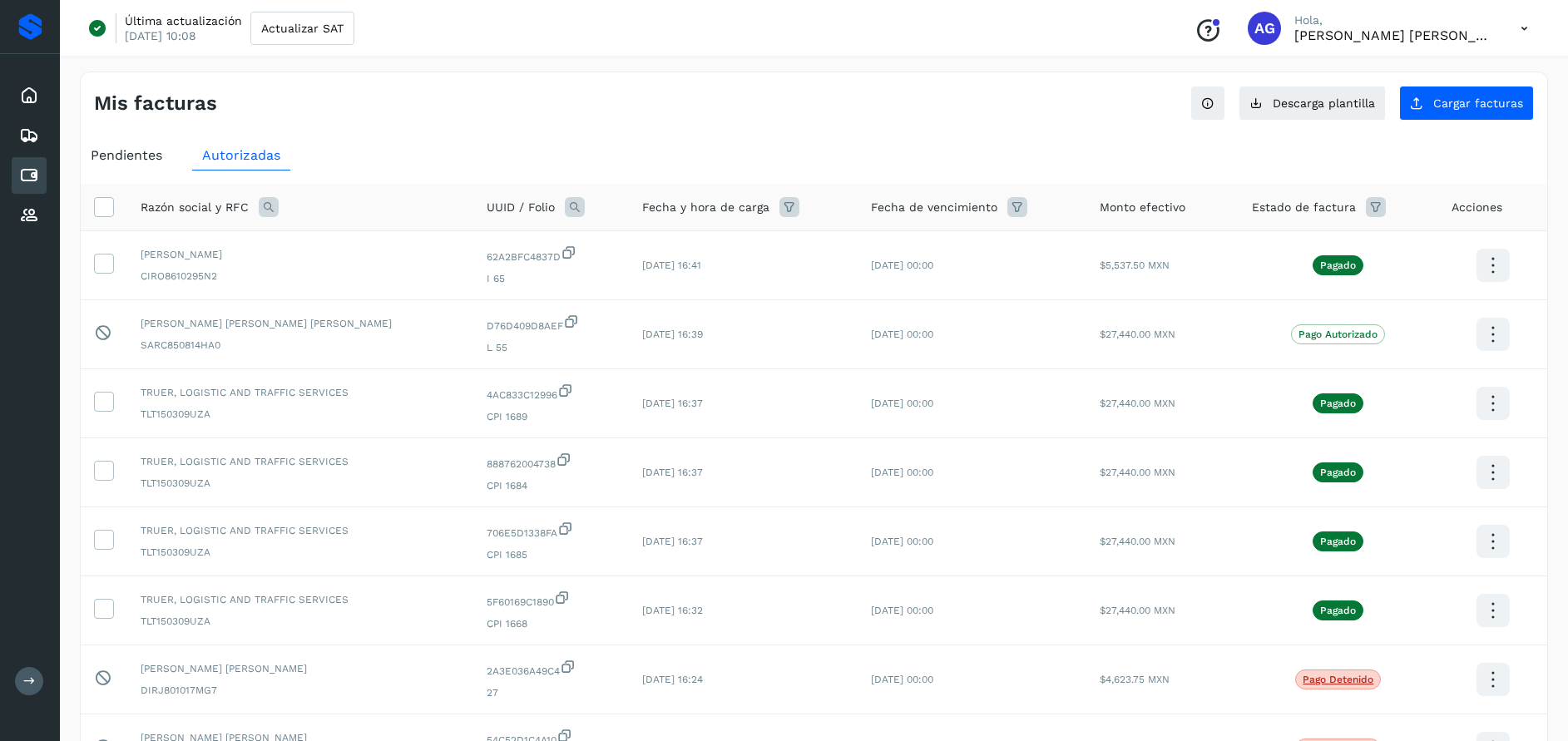
click at [1366, 214] on icon at bounding box center [1376, 207] width 20 height 20
click at [1337, 249] on icon at bounding box center [1341, 248] width 17 height 17
click at [1170, 313] on icon at bounding box center [1169, 313] width 16 height 16
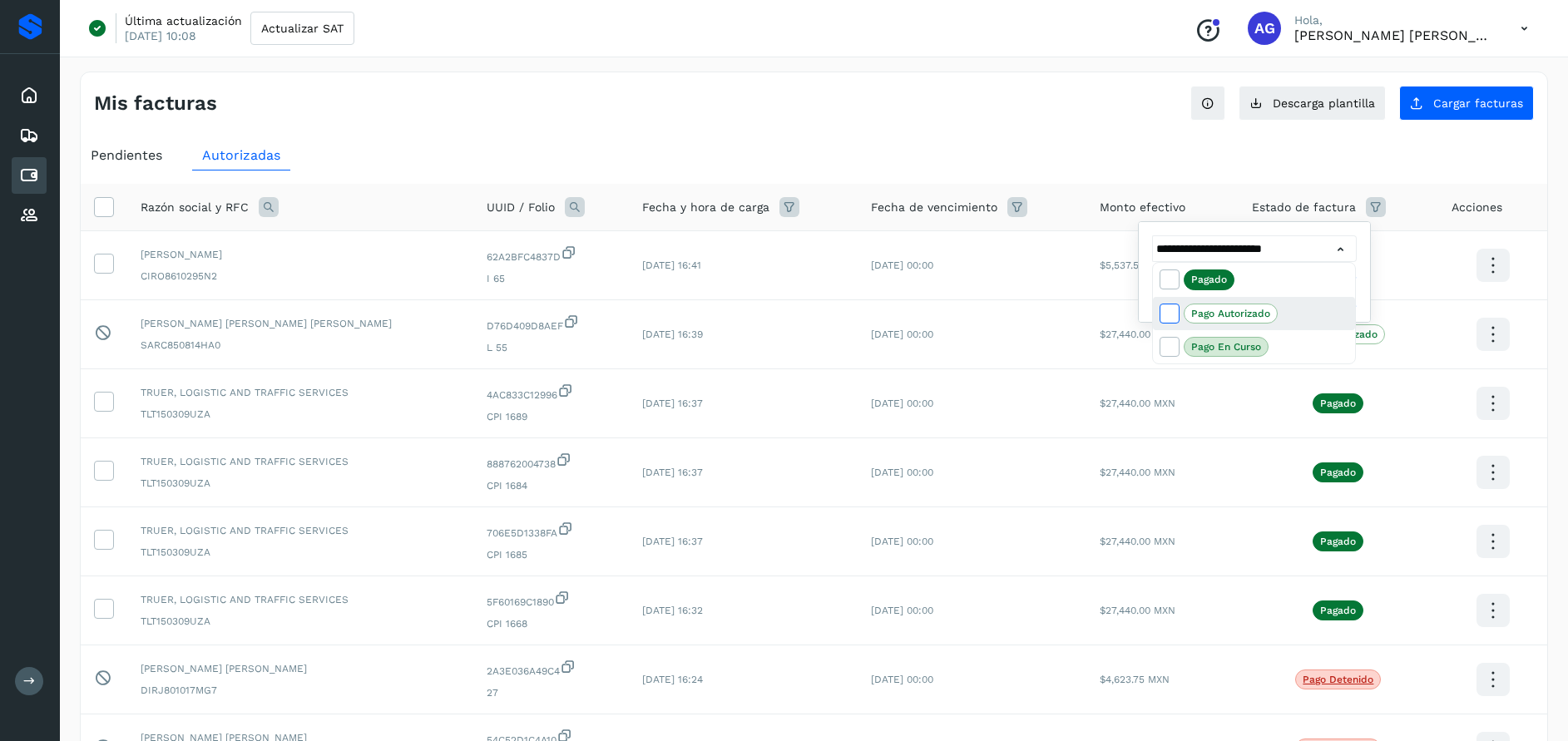
type input "**********"
click at [1343, 249] on div at bounding box center [784, 370] width 1568 height 741
click at [1332, 287] on button "Filtrar" at bounding box center [1296, 292] width 121 height 33
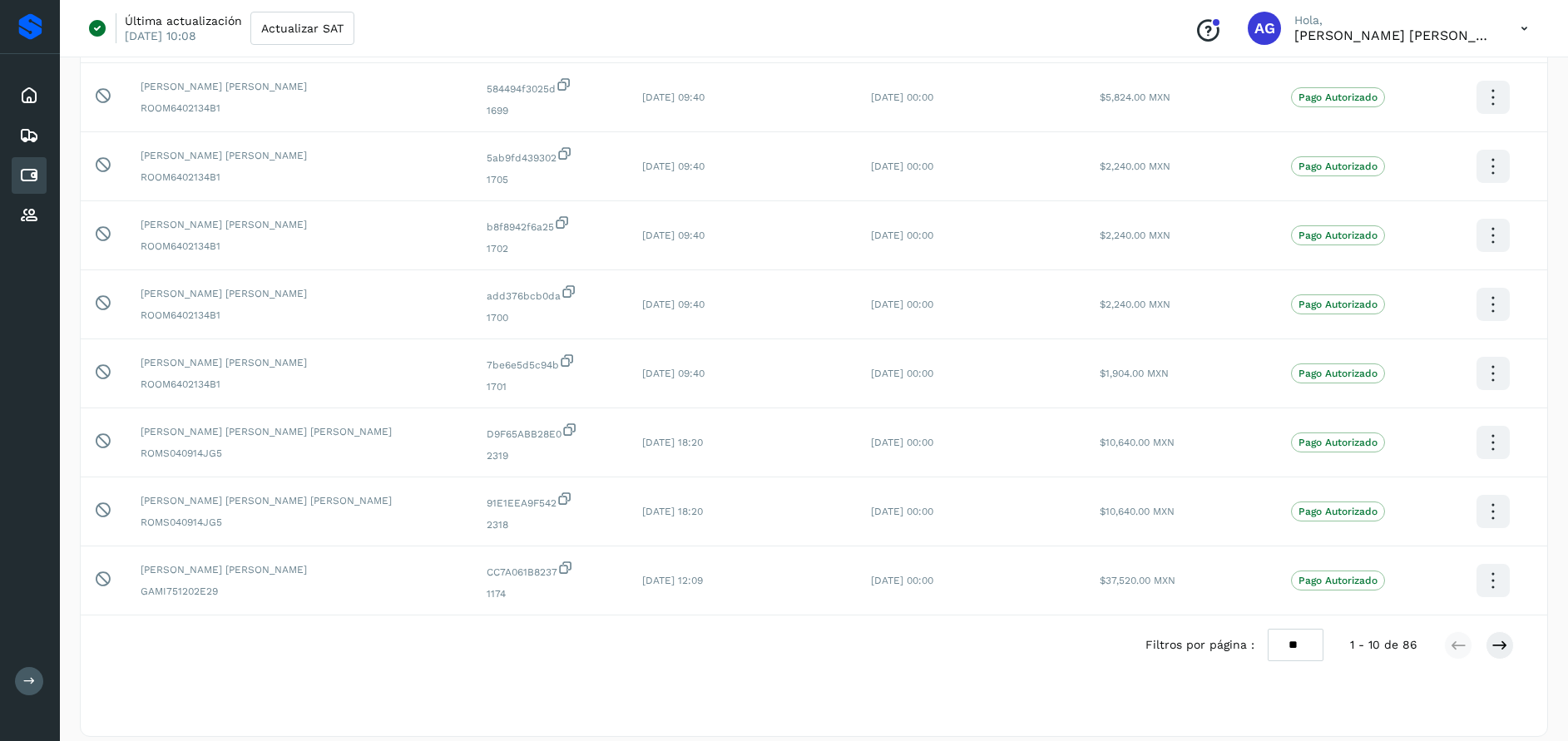
scroll to position [372, 0]
click at [1505, 644] on icon at bounding box center [1500, 643] width 16 height 16
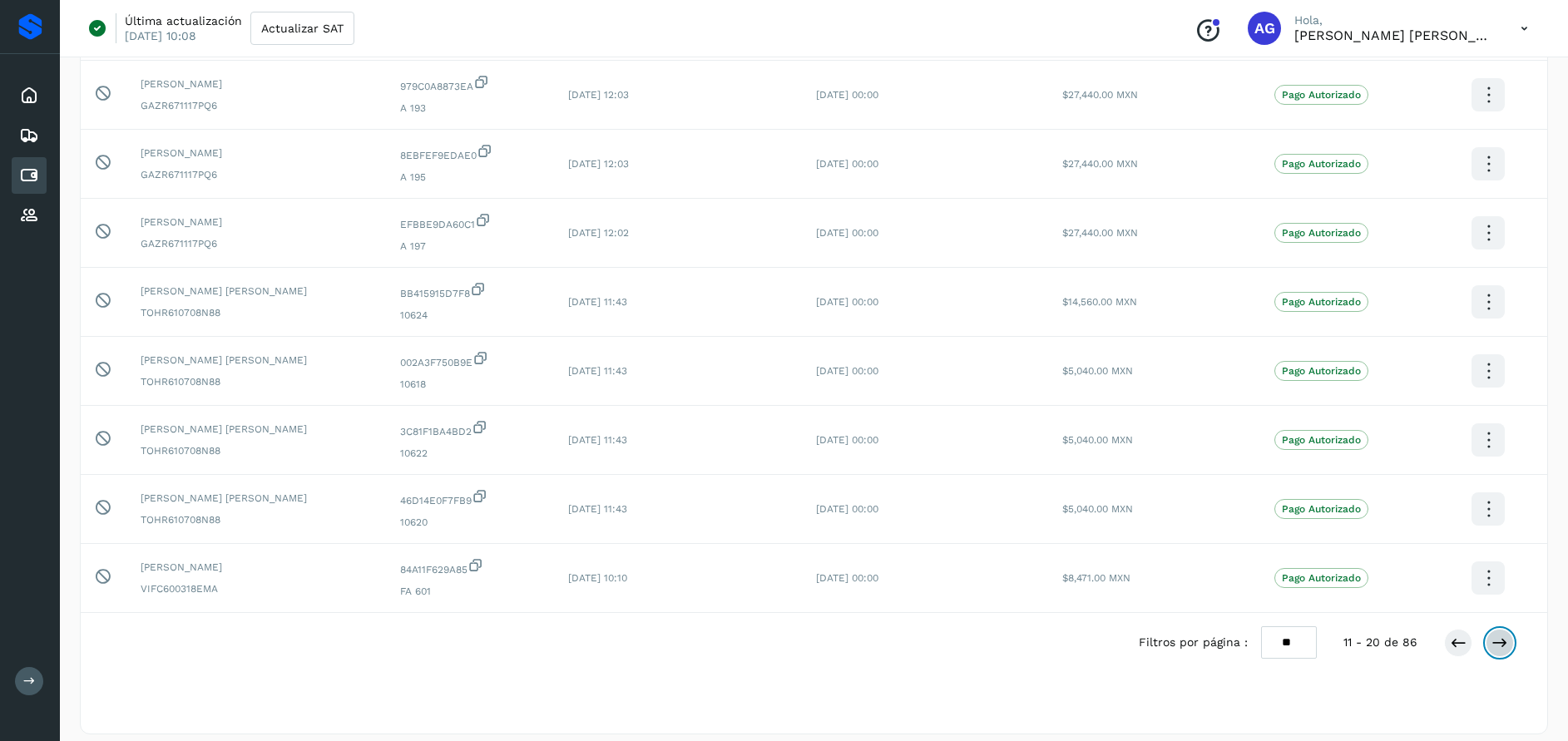
click at [1504, 644] on icon at bounding box center [1500, 643] width 16 height 16
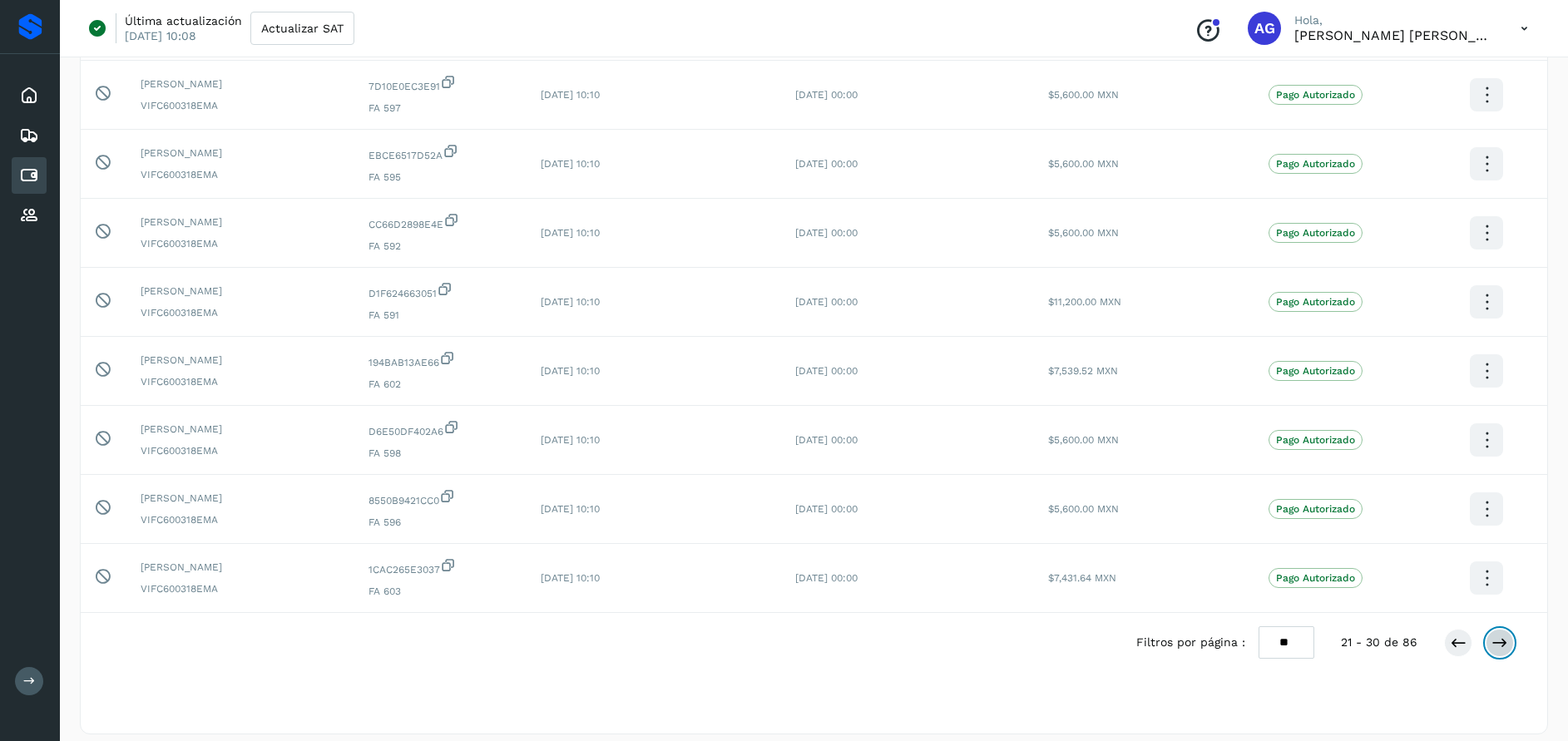
click at [1504, 644] on icon at bounding box center [1500, 643] width 16 height 16
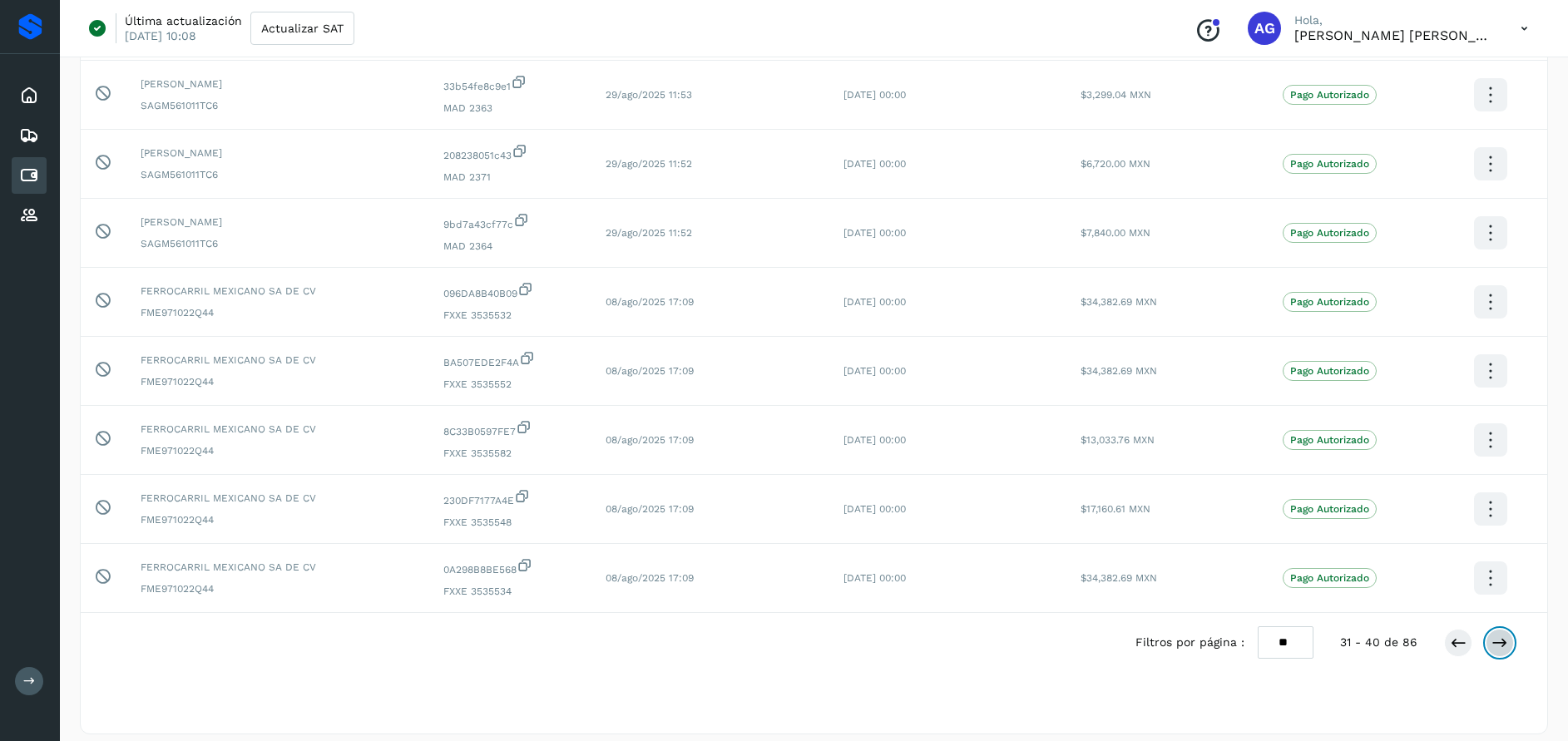
click at [1504, 644] on icon at bounding box center [1500, 643] width 16 height 16
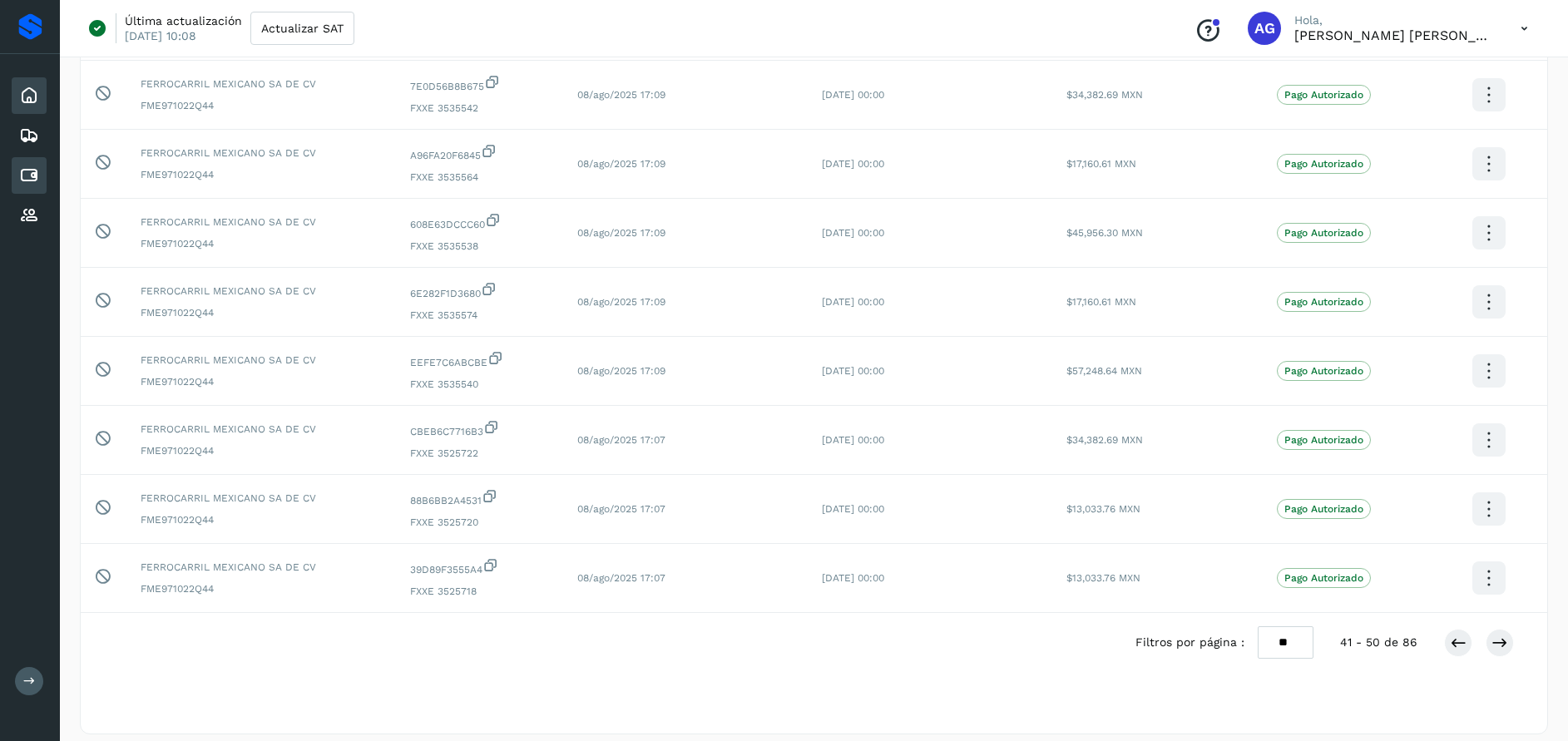
click at [30, 93] on icon at bounding box center [29, 96] width 20 height 20
